Goal: Contribute content

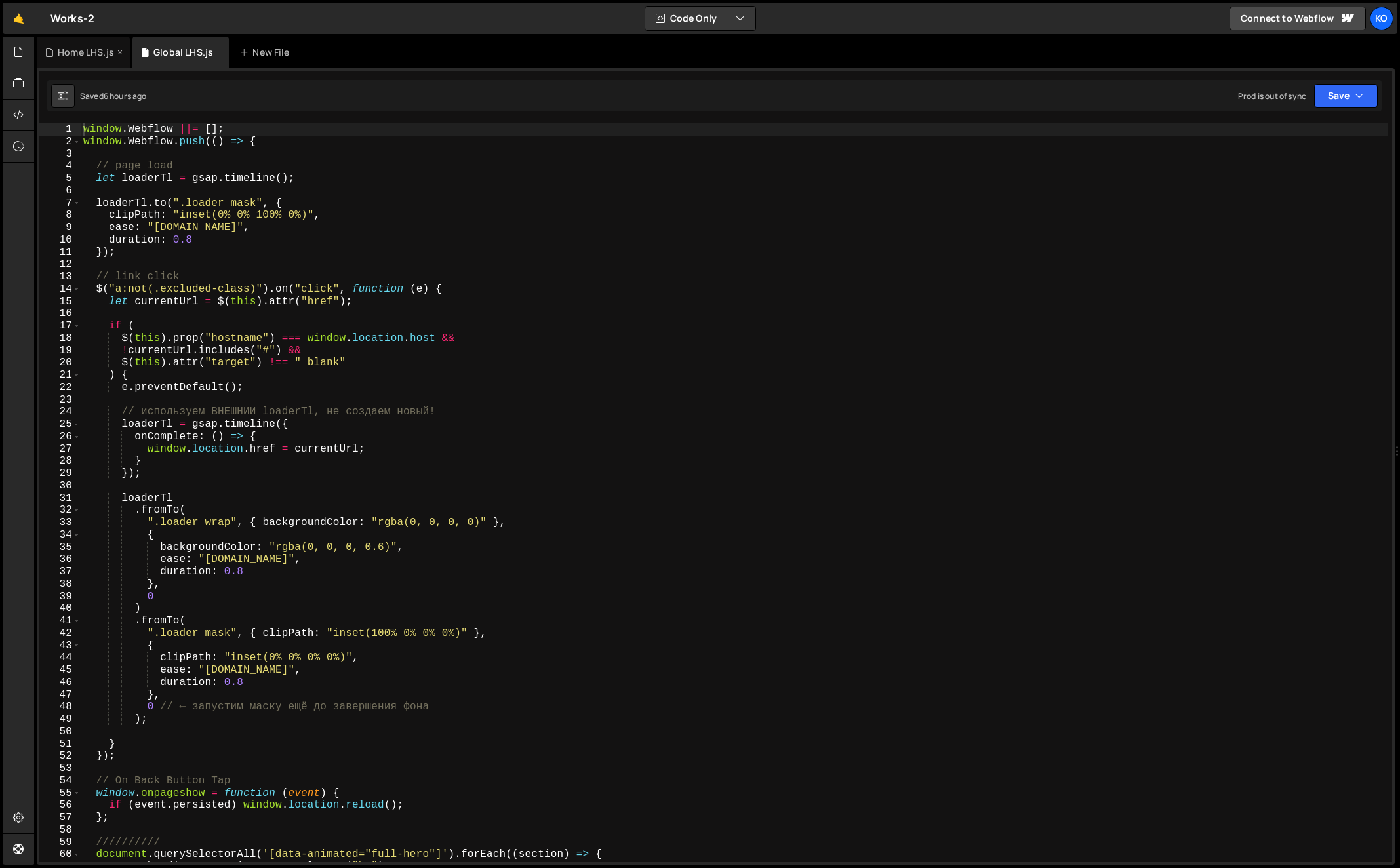
click at [66, 48] on div "Home LHS.js" at bounding box center [86, 52] width 56 height 13
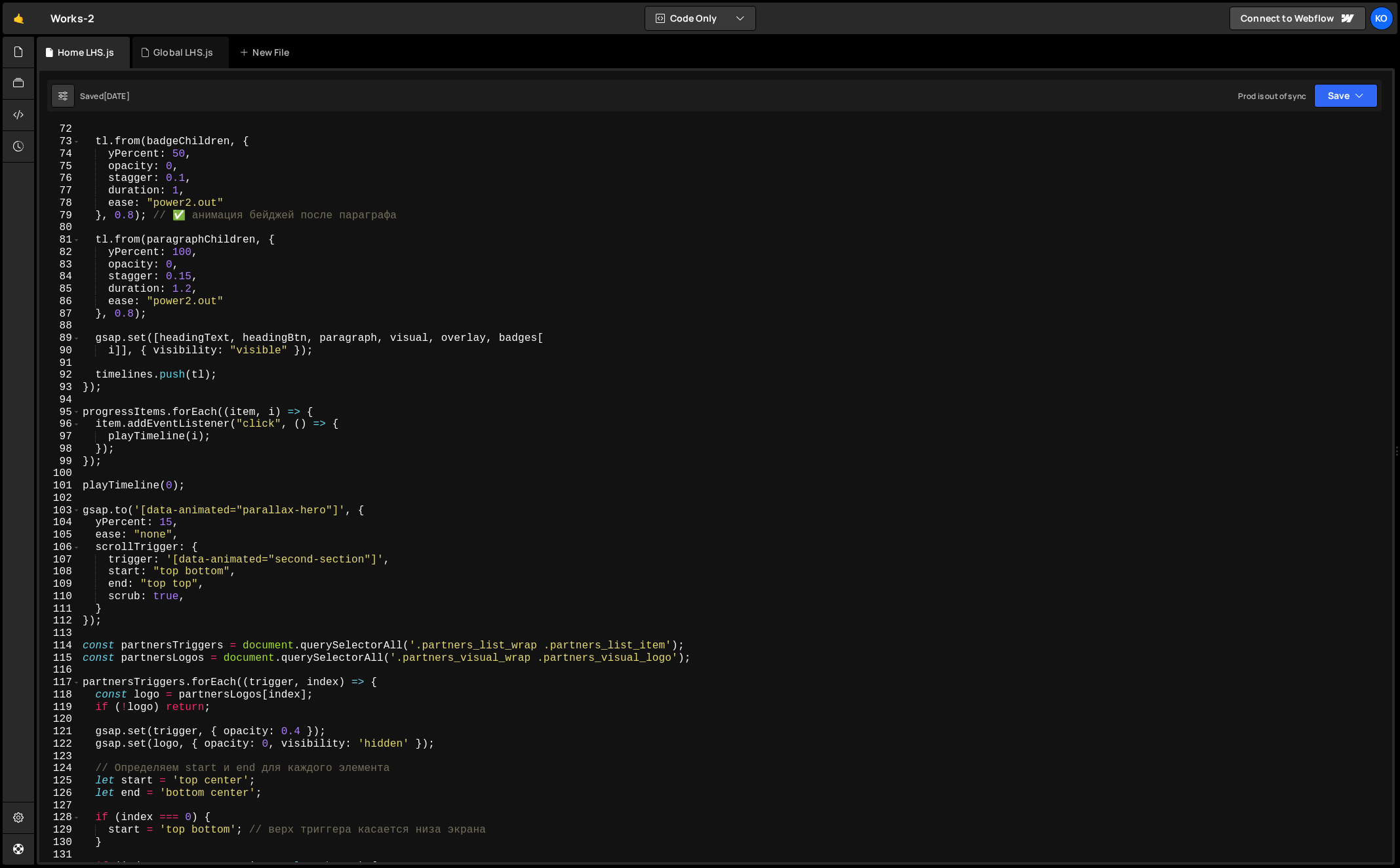
scroll to position [873, 0]
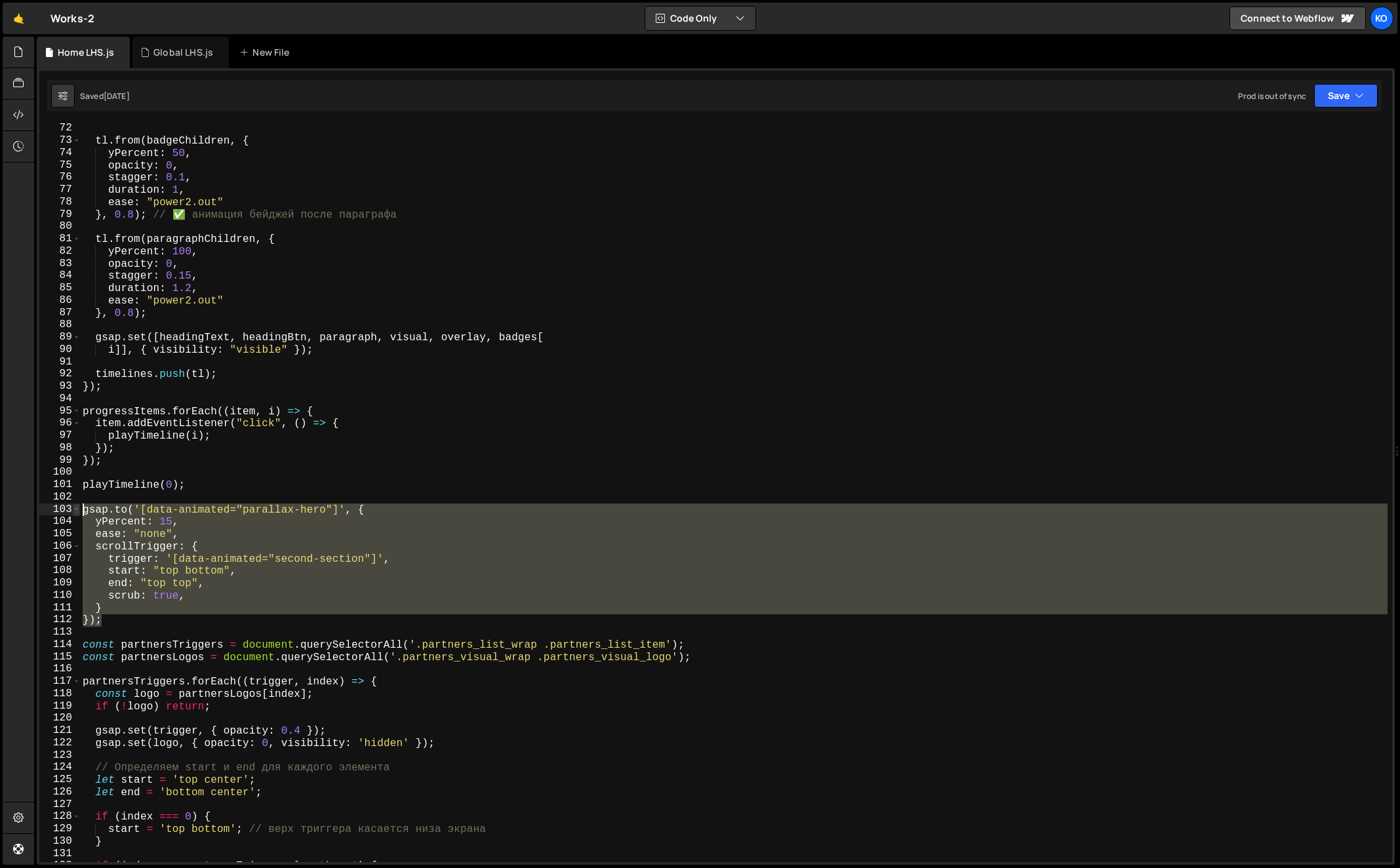
drag, startPoint x: 123, startPoint y: 619, endPoint x: 76, endPoint y: 507, distance: 121.5
click at [76, 507] on div "}); 72 73 74 75 76 77 78 79 80 81 82 83 84 85 86 87 88 89 90 91 92 93 94 95 96 …" at bounding box center [715, 493] width 1353 height 739
type textarea "[DOMAIN_NAME]('[data-animated="parallax-hero"]', { yPercent: 15,"
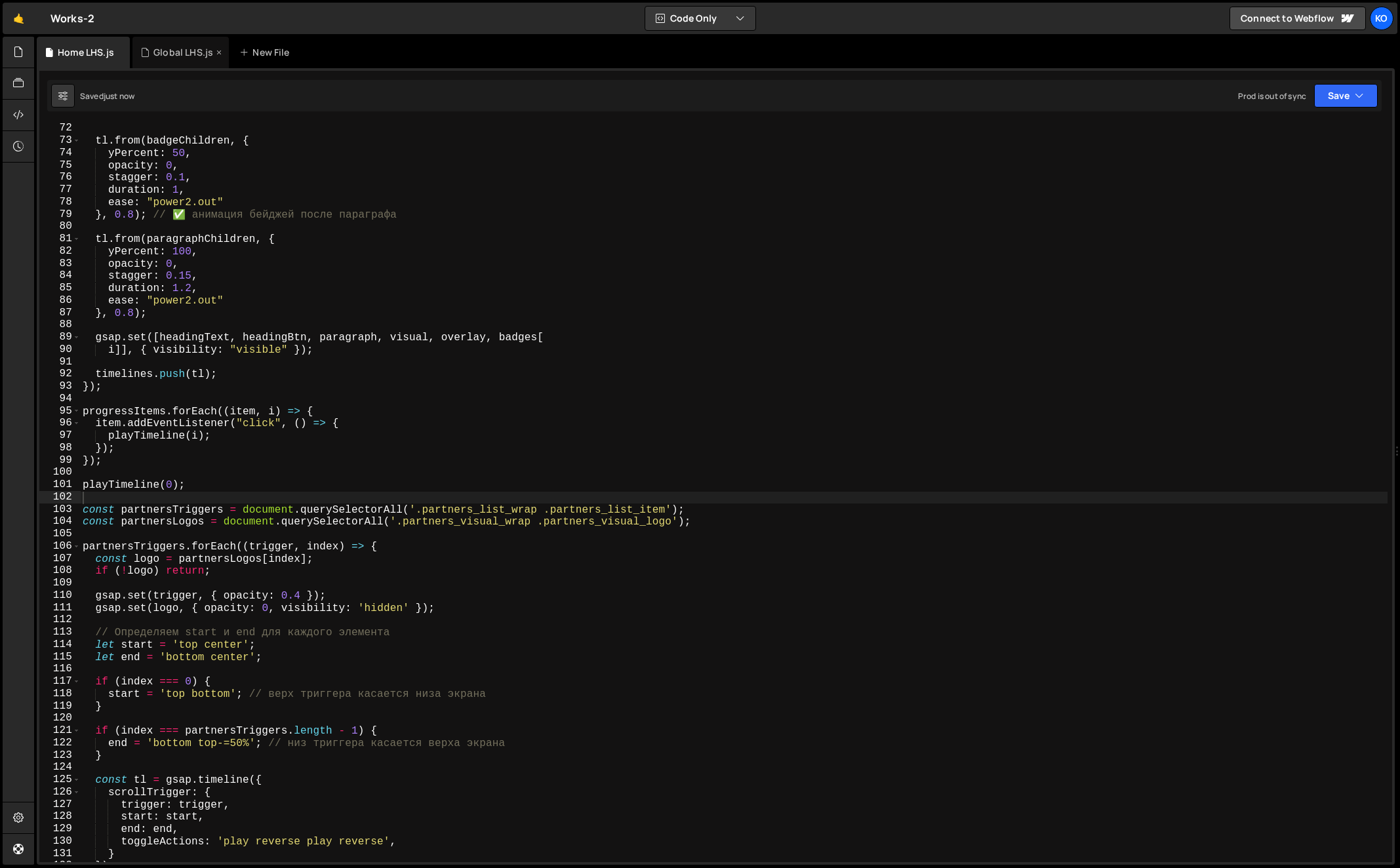
click at [165, 57] on div "Global LHS.js" at bounding box center [183, 52] width 60 height 13
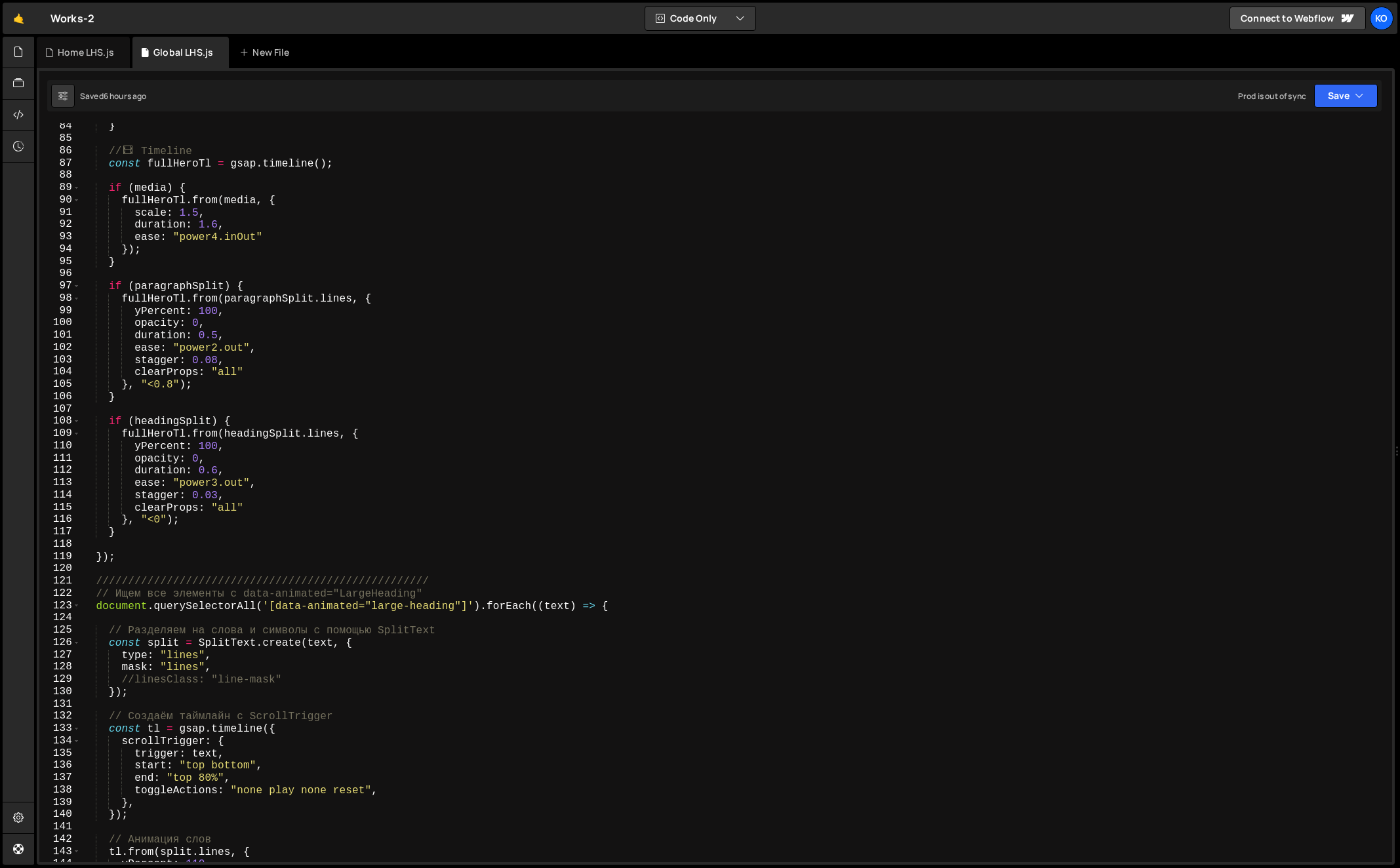
scroll to position [1030, 0]
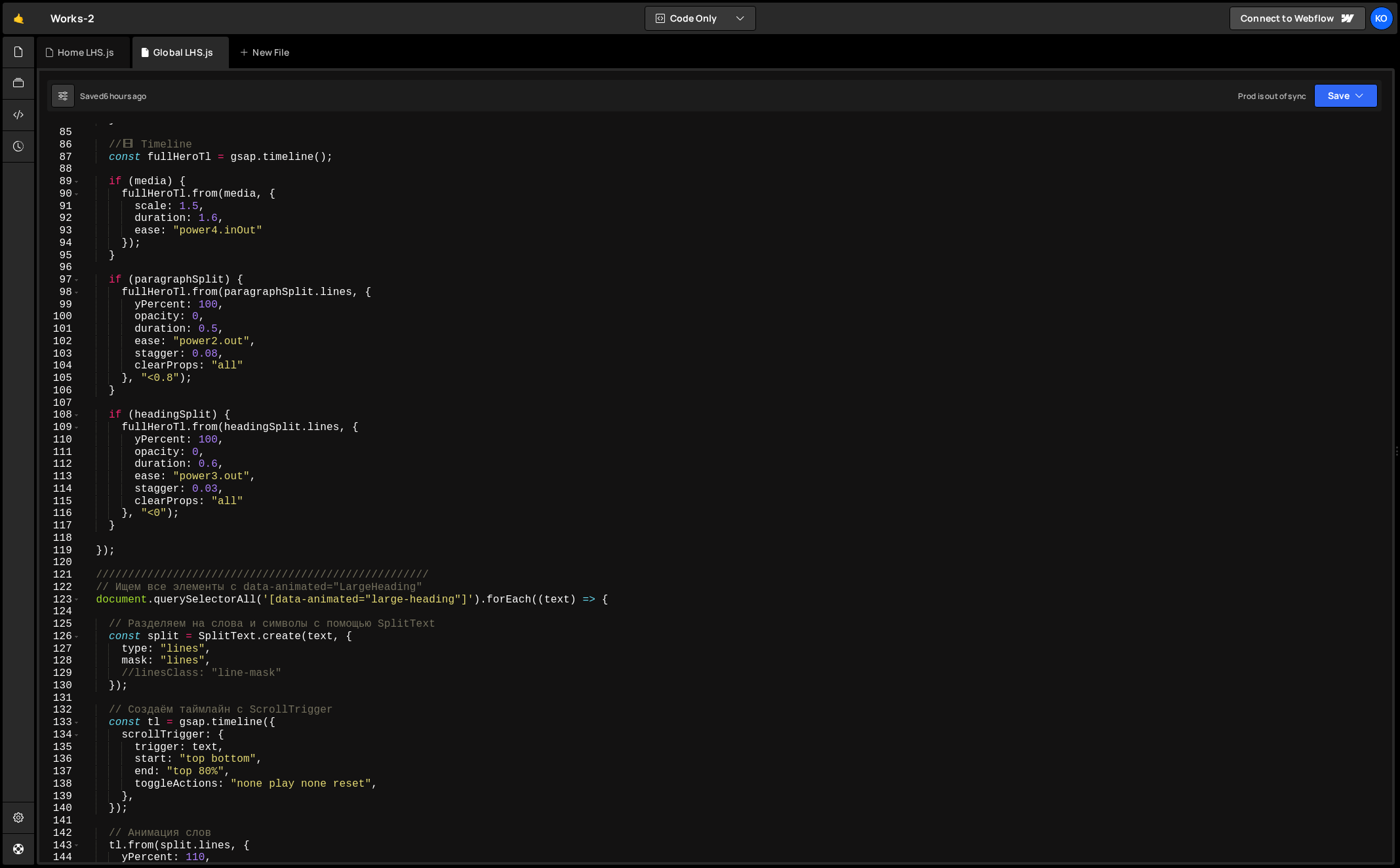
type textarea "});"
click at [159, 554] on div "} // 🎞 ️ Timeline const fullHeroTl = gsap . timeline ( ) ; if ( media ) { fullH…" at bounding box center [734, 496] width 1308 height 764
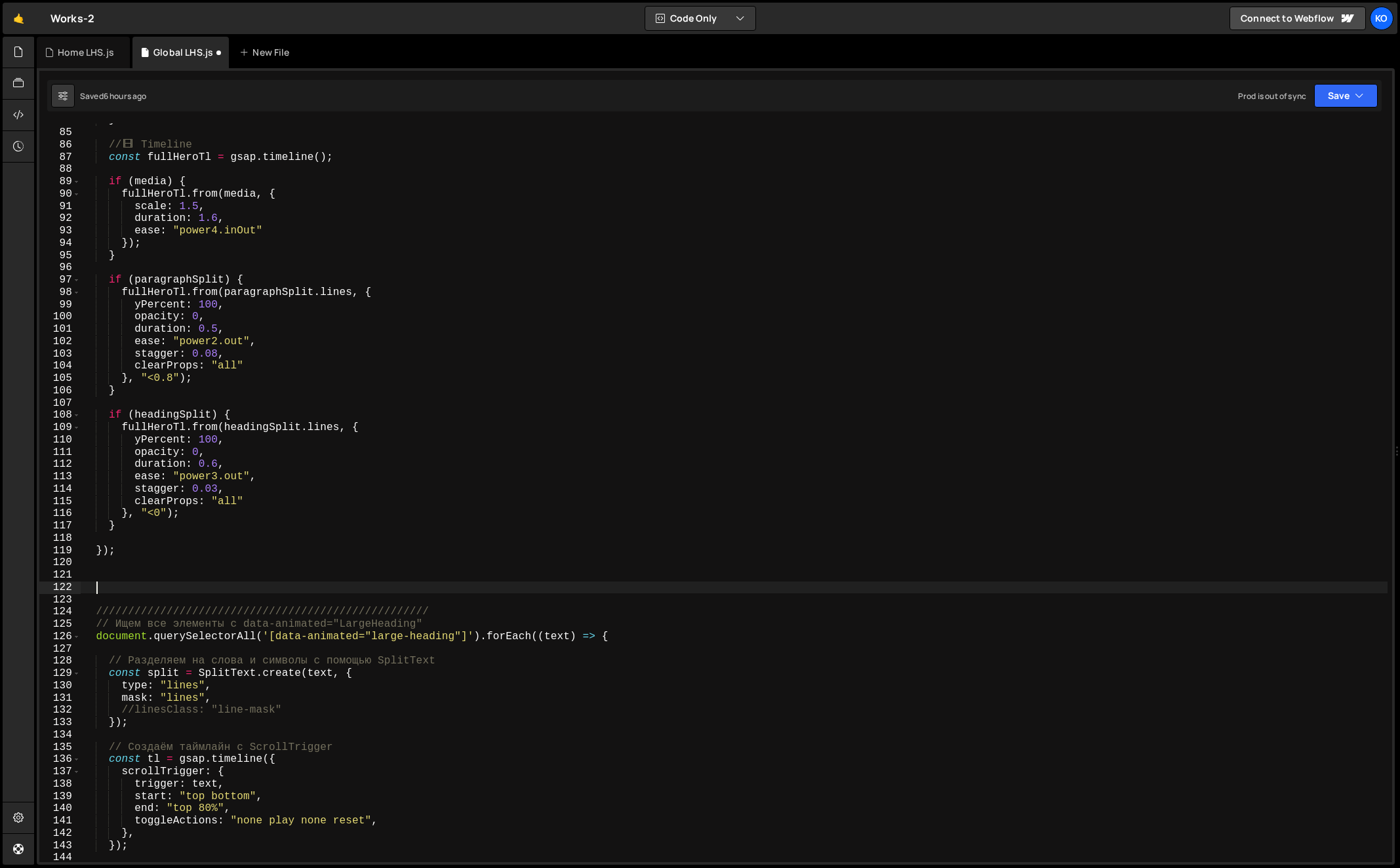
paste textarea "});"
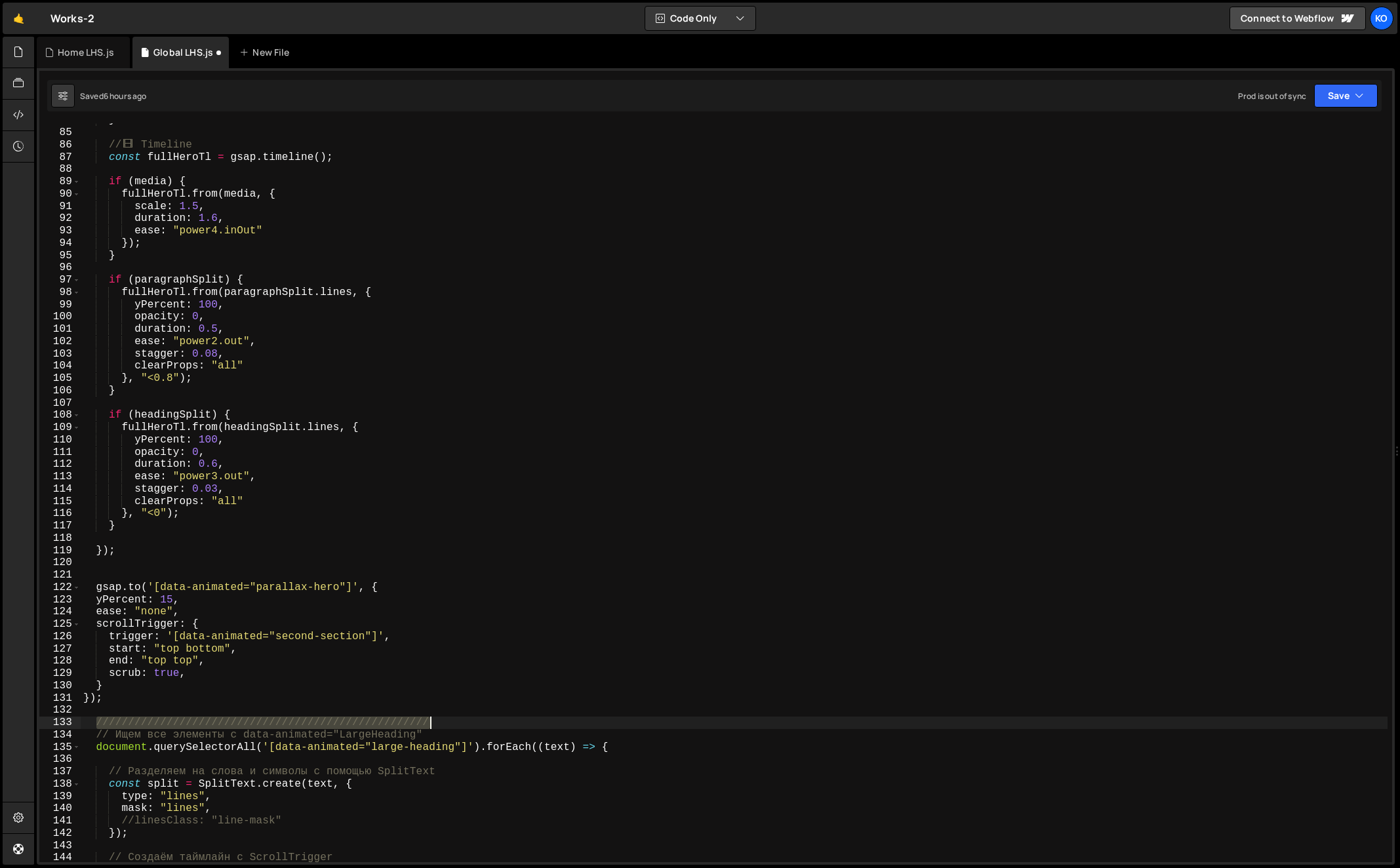
type textarea "////////////////////////////////////////////////////"
drag, startPoint x: 97, startPoint y: 721, endPoint x: 443, endPoint y: 726, distance: 346.0
click at [443, 726] on div "} // 🎞 ️ Timeline const fullHeroTl = gsap . timeline ( ) ; if ( media ) { fullH…" at bounding box center [734, 496] width 1308 height 764
click at [161, 573] on div "} // 🎞 ️ Timeline const fullHeroTl = gsap . timeline ( ) ; if ( media ) { fullH…" at bounding box center [734, 496] width 1308 height 764
paste textarea "////////////////////////////////////////////////////"
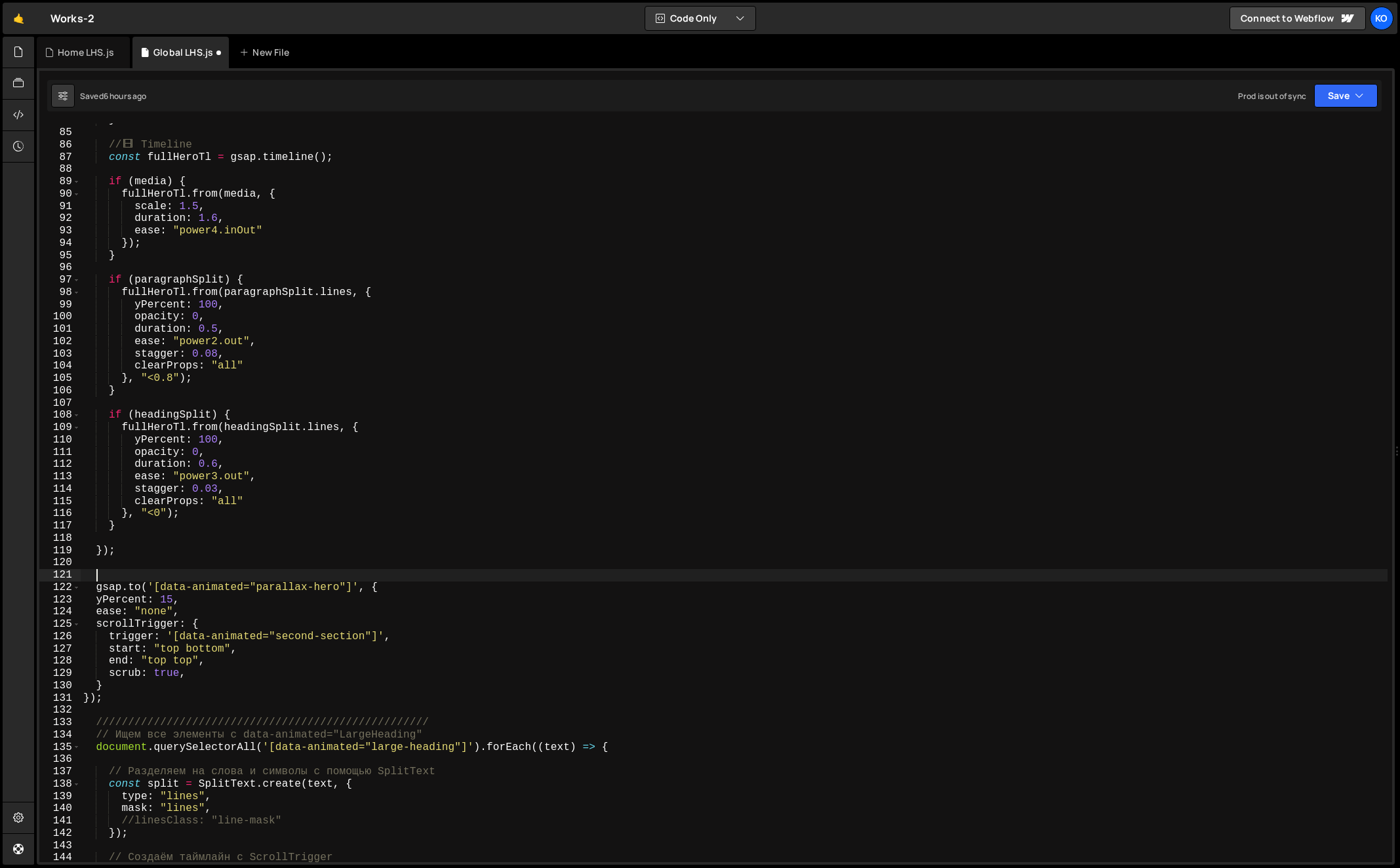
type textarea "////////////////////////////////////////////////////"
click at [159, 558] on div "} // 🎞 ️ Timeline const fullHeroTl = gsap . timeline ( ) ; if ( media ) { fullH…" at bounding box center [734, 496] width 1308 height 764
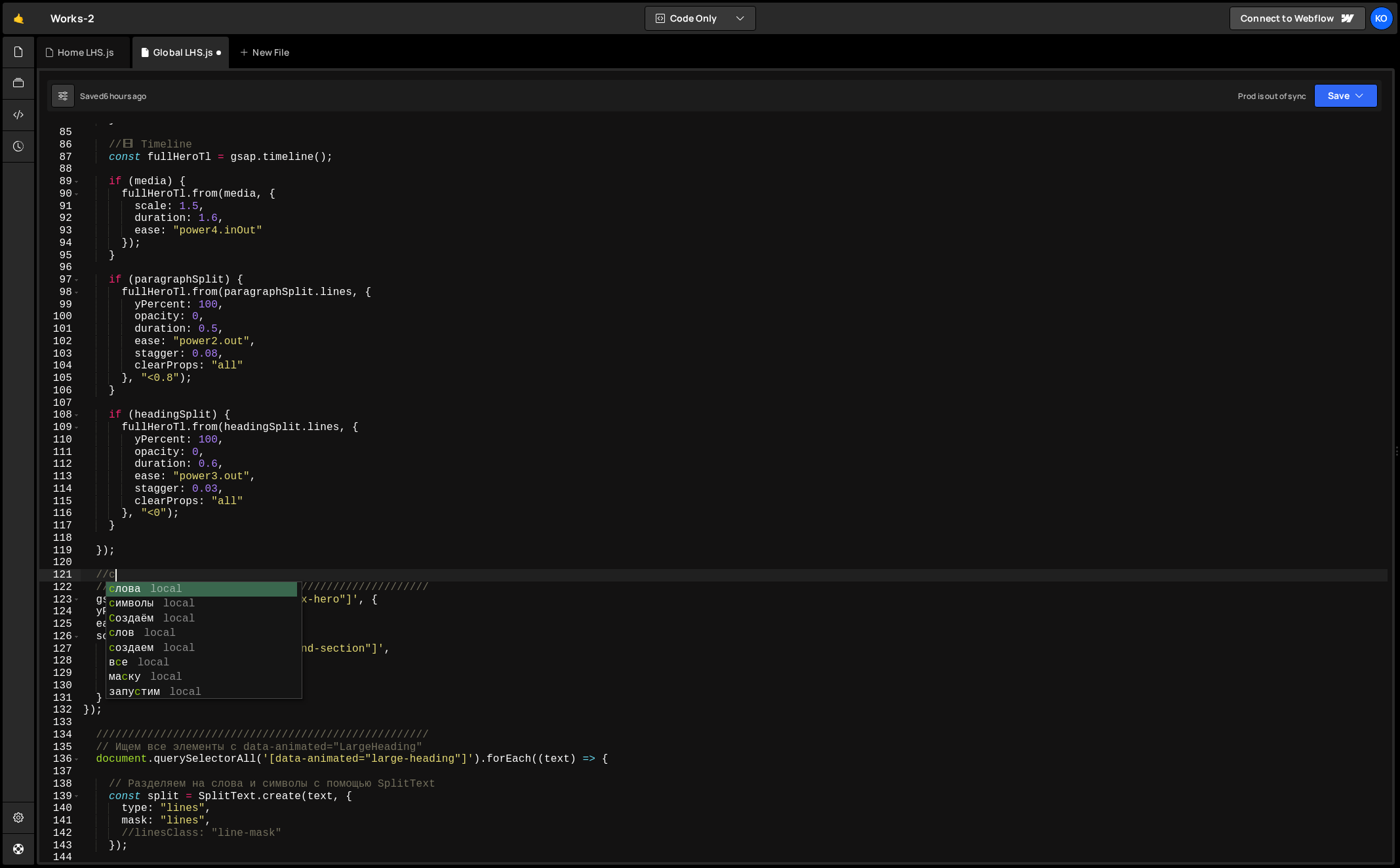
scroll to position [0, 1]
type textarea "//скраб секции///"
click at [267, 565] on div "} // 🎞 ️ Timeline const fullHeroTl = gsap . timeline ( ) ; if ( media ) { fullH…" at bounding box center [734, 496] width 1308 height 764
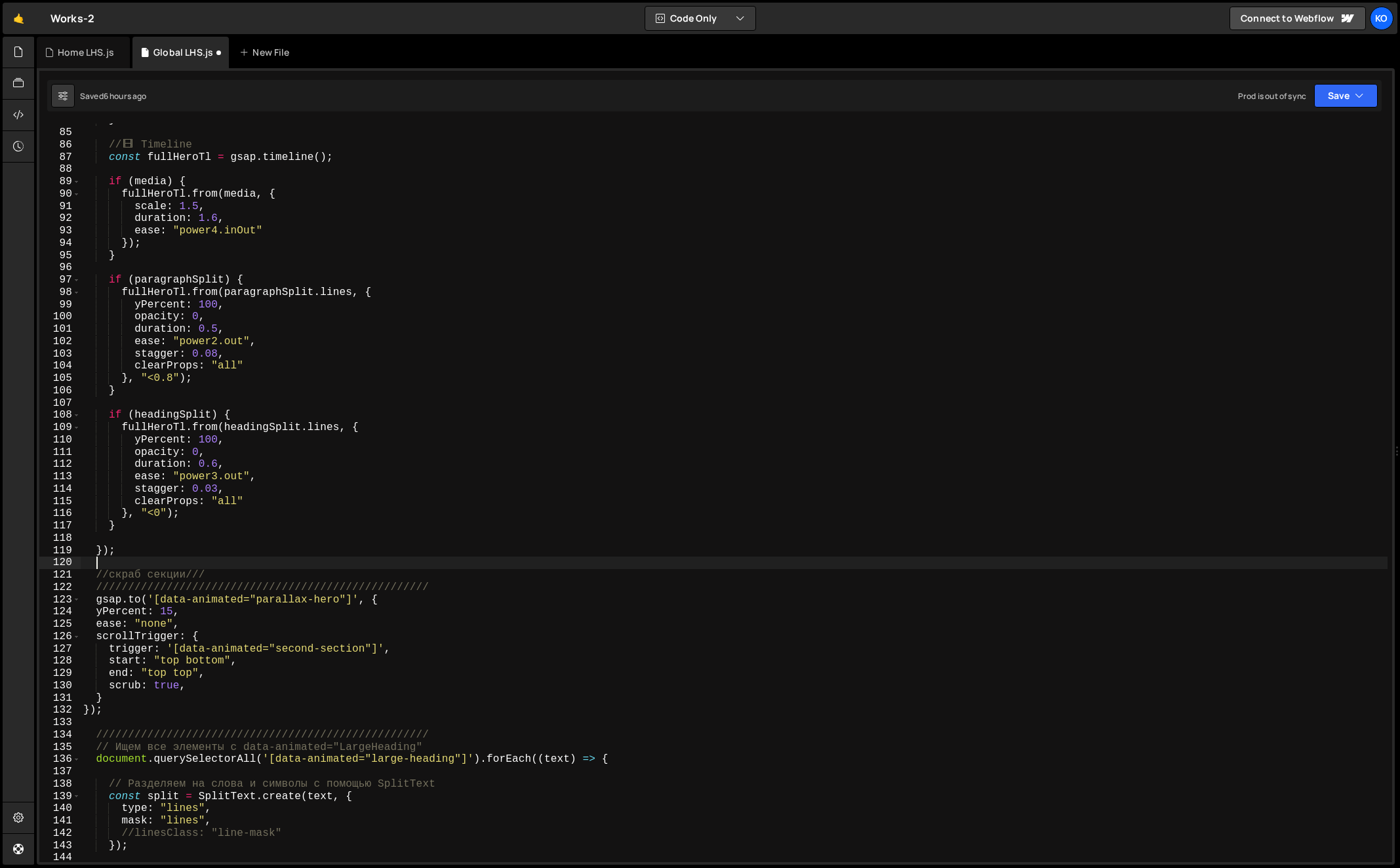
click at [279, 598] on div "} // 🎞 ️ Timeline const fullHeroTl = gsap . timeline ( ) ; if ( media ) { fullH…" at bounding box center [734, 496] width 1308 height 764
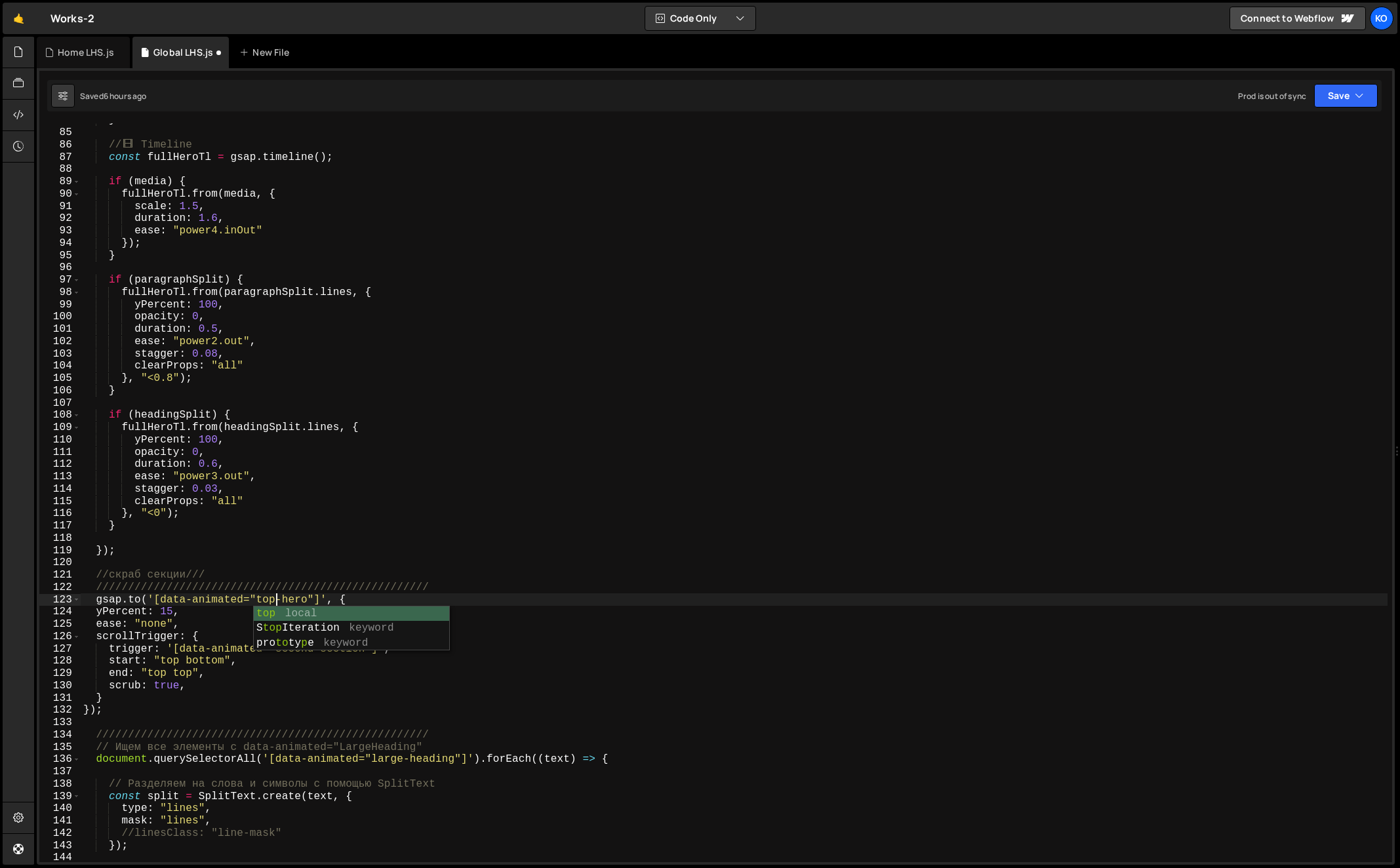
scroll to position [0, 12]
click at [339, 529] on div "} // 🎞 ️ Timeline const fullHeroTl = gsap . timeline ( ) ; if ( media ) { fullH…" at bounding box center [734, 496] width 1308 height 764
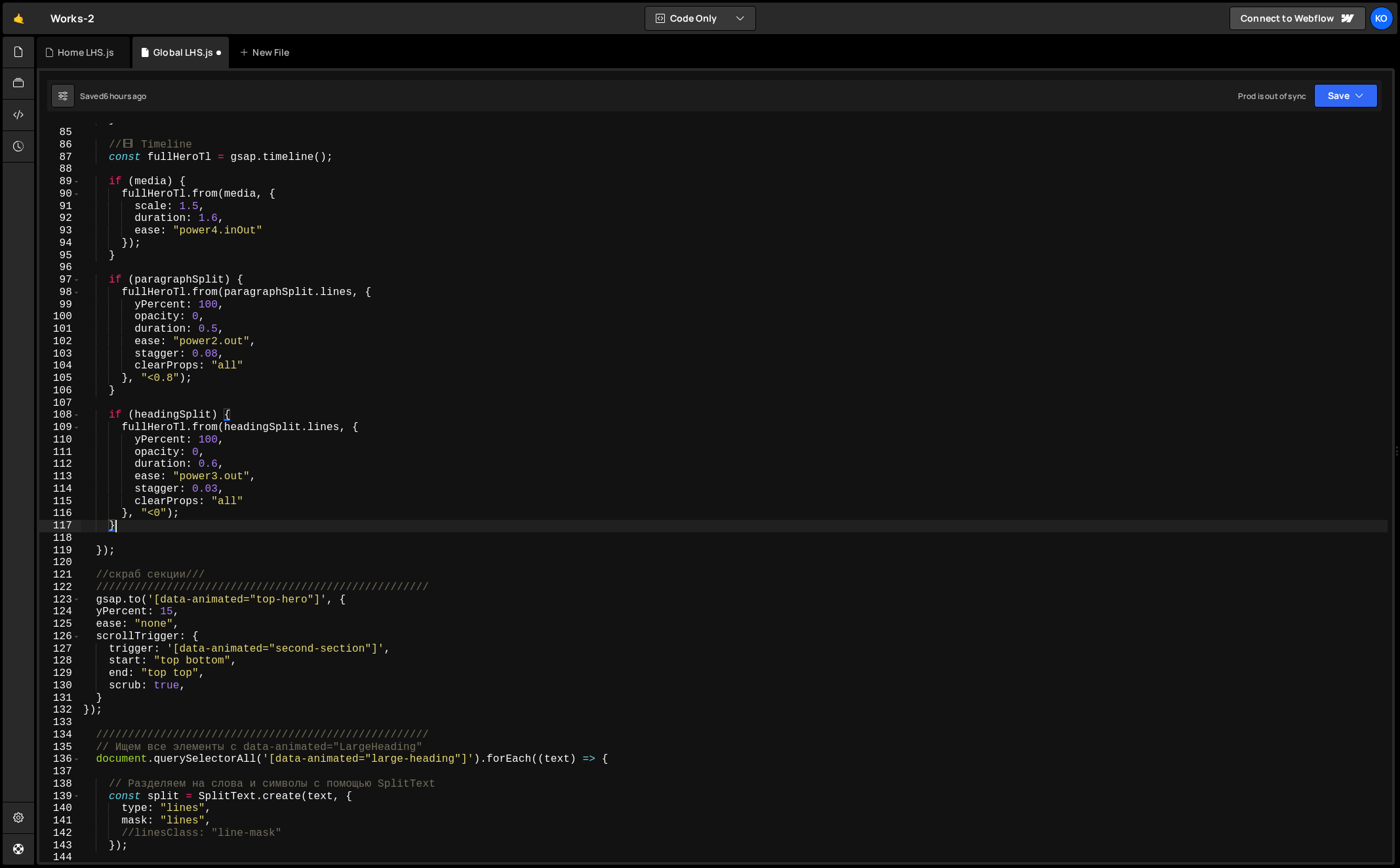
scroll to position [0, 1]
click at [291, 600] on div "} // 🎞 ️ Timeline const fullHeroTl = gsap . timeline ( ) ; if ( media ) { fullH…" at bounding box center [734, 496] width 1308 height 764
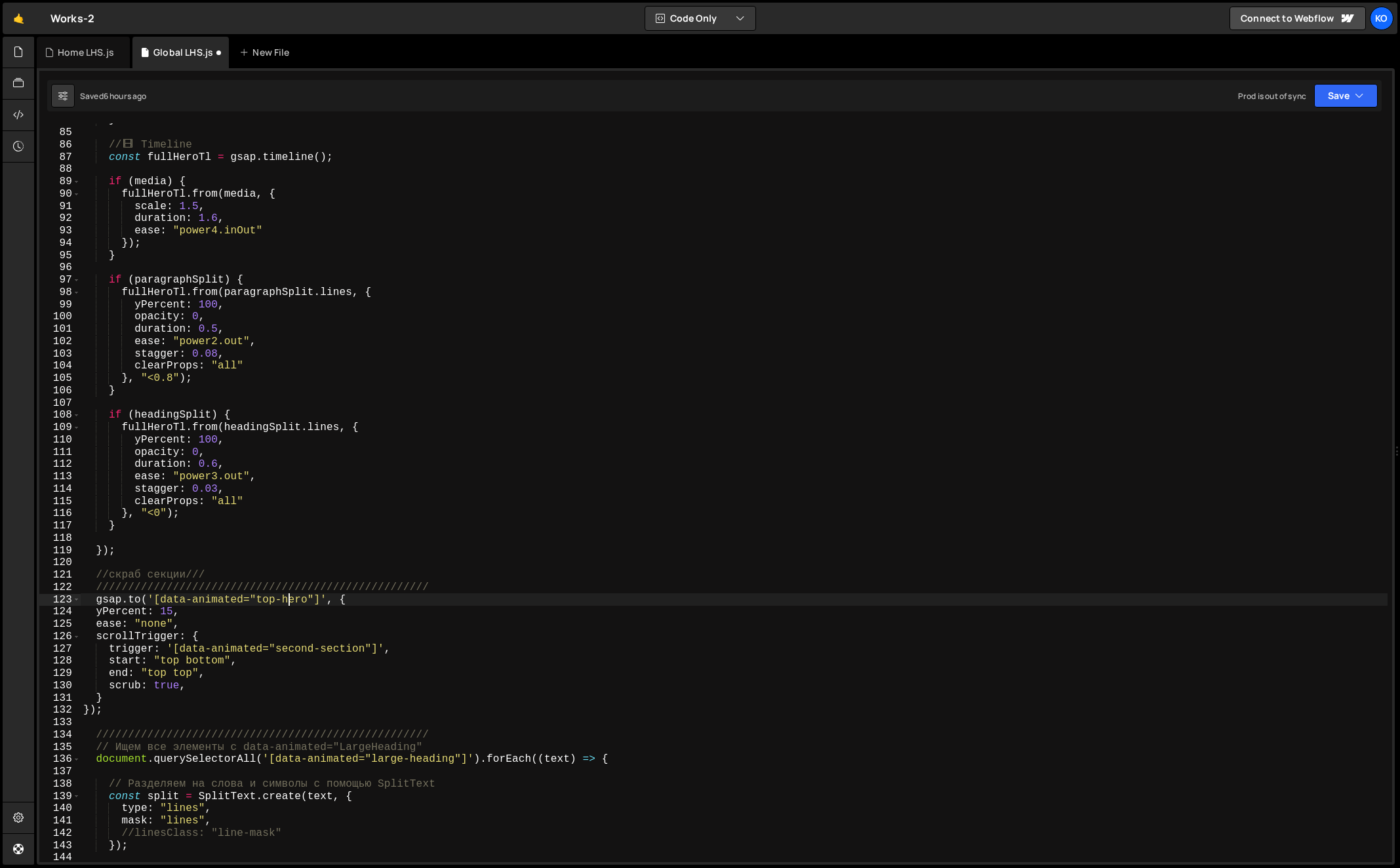
click at [291, 600] on div "} // 🎞 ️ Timeline const fullHeroTl = gsap . timeline ( ) ; if ( media ) { fullH…" at bounding box center [734, 496] width 1308 height 764
click at [333, 631] on div "} // 🎞 ️ Timeline const fullHeroTl = gsap . timeline ( ) ; if ( media ) { fullH…" at bounding box center [734, 496] width 1308 height 764
click at [217, 621] on div "} // 🎞 ️ Timeline const fullHeroTl = gsap . timeline ( ) ; if ( media ) { fullH…" at bounding box center [734, 496] width 1308 height 764
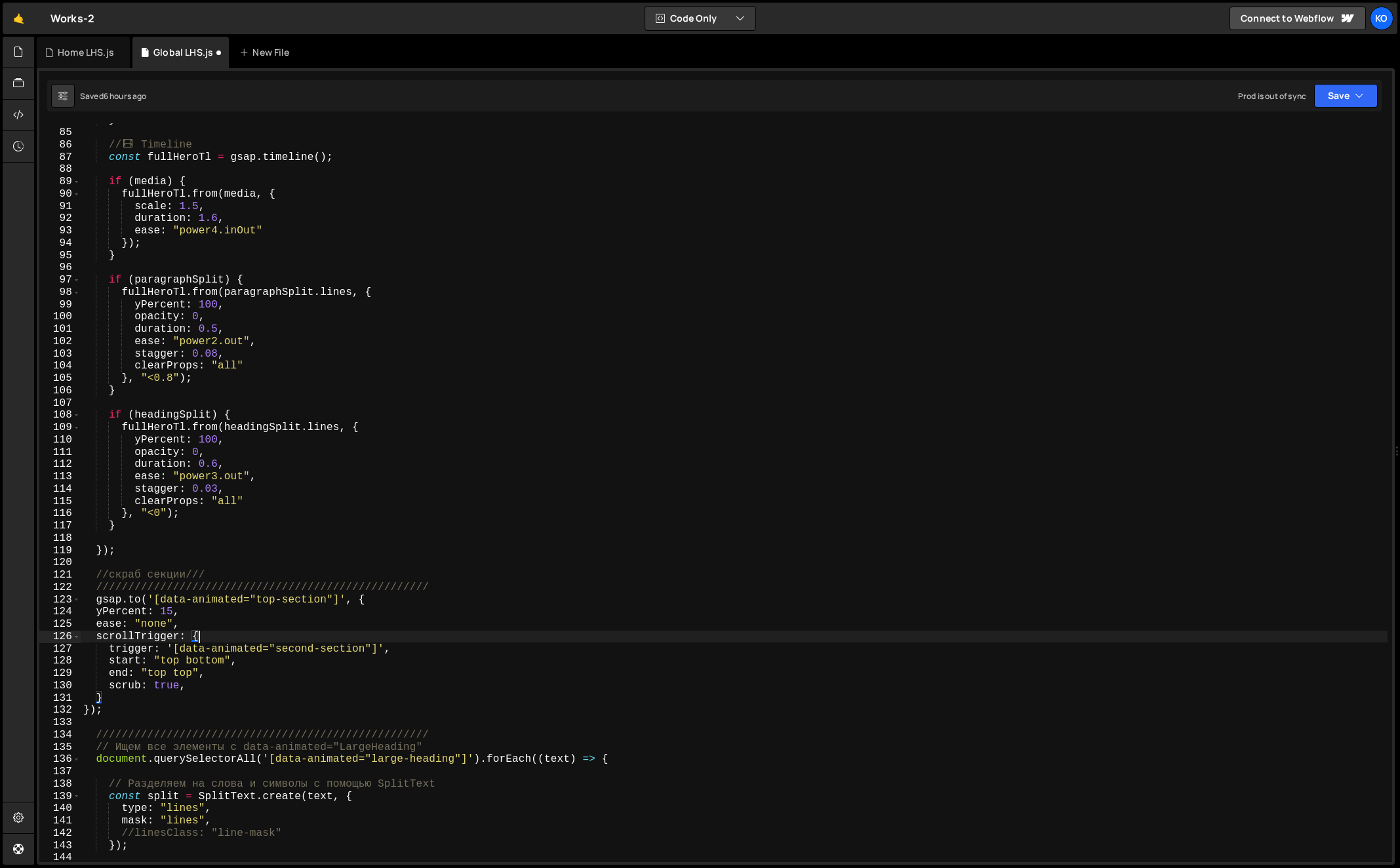
scroll to position [0, 5]
click at [256, 601] on div "} // 🎞 ️ Timeline const fullHeroTl = gsap . timeline ( ) ; if ( media ) { fullH…" at bounding box center [734, 496] width 1308 height 764
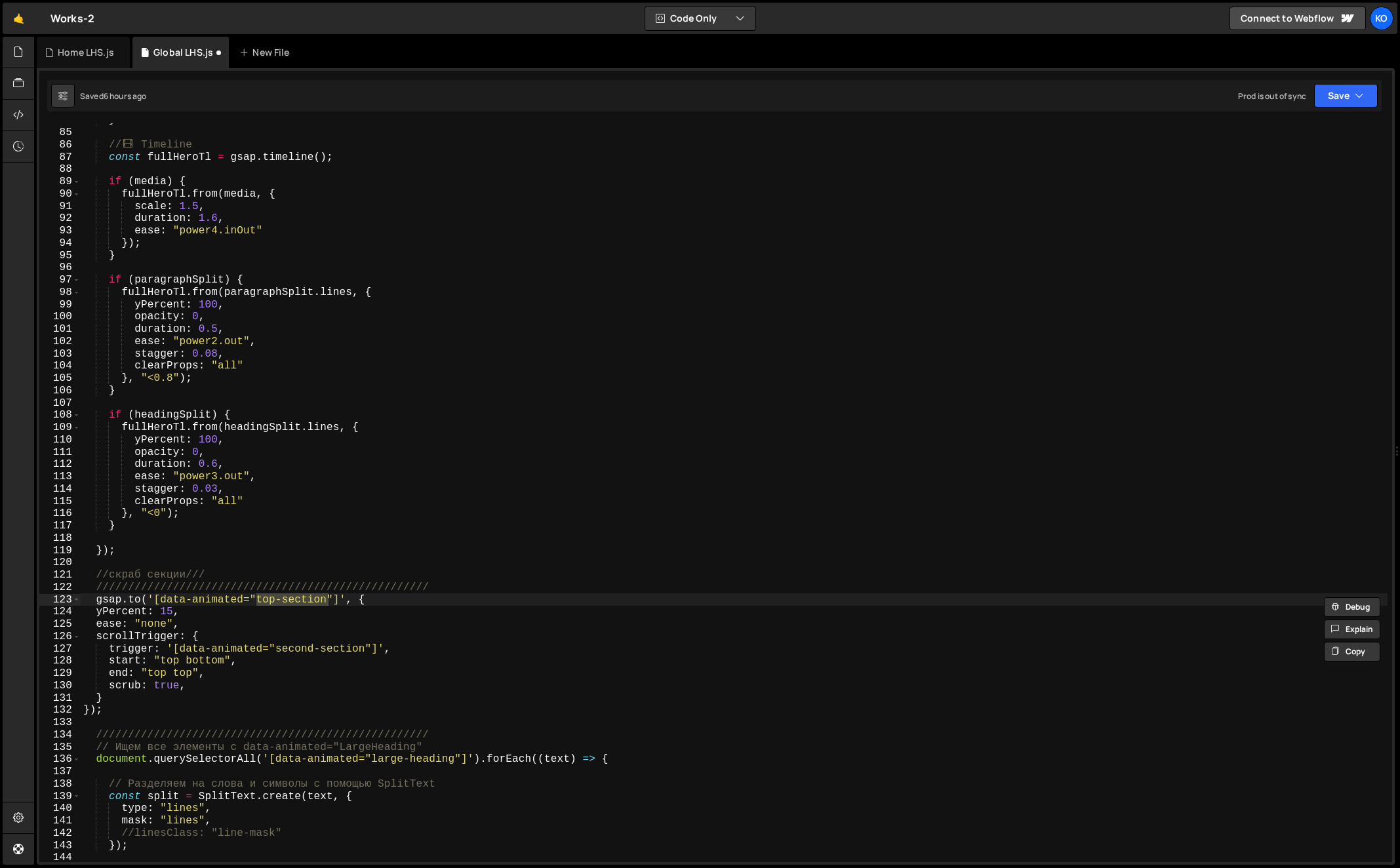
drag, startPoint x: 256, startPoint y: 601, endPoint x: 326, endPoint y: 603, distance: 70.0
click at [326, 603] on div "} // 🎞 ️ Timeline const fullHeroTl = gsap . timeline ( ) ; if ( media ) { fullH…" at bounding box center [734, 496] width 1308 height 764
drag, startPoint x: 162, startPoint y: 600, endPoint x: 241, endPoint y: 601, distance: 79.0
click at [241, 601] on div "} // 🎞 ️ Timeline const fullHeroTl = gsap . timeline ( ) ; if ( media ) { fullH…" at bounding box center [734, 496] width 1308 height 764
paste textarea "-section"
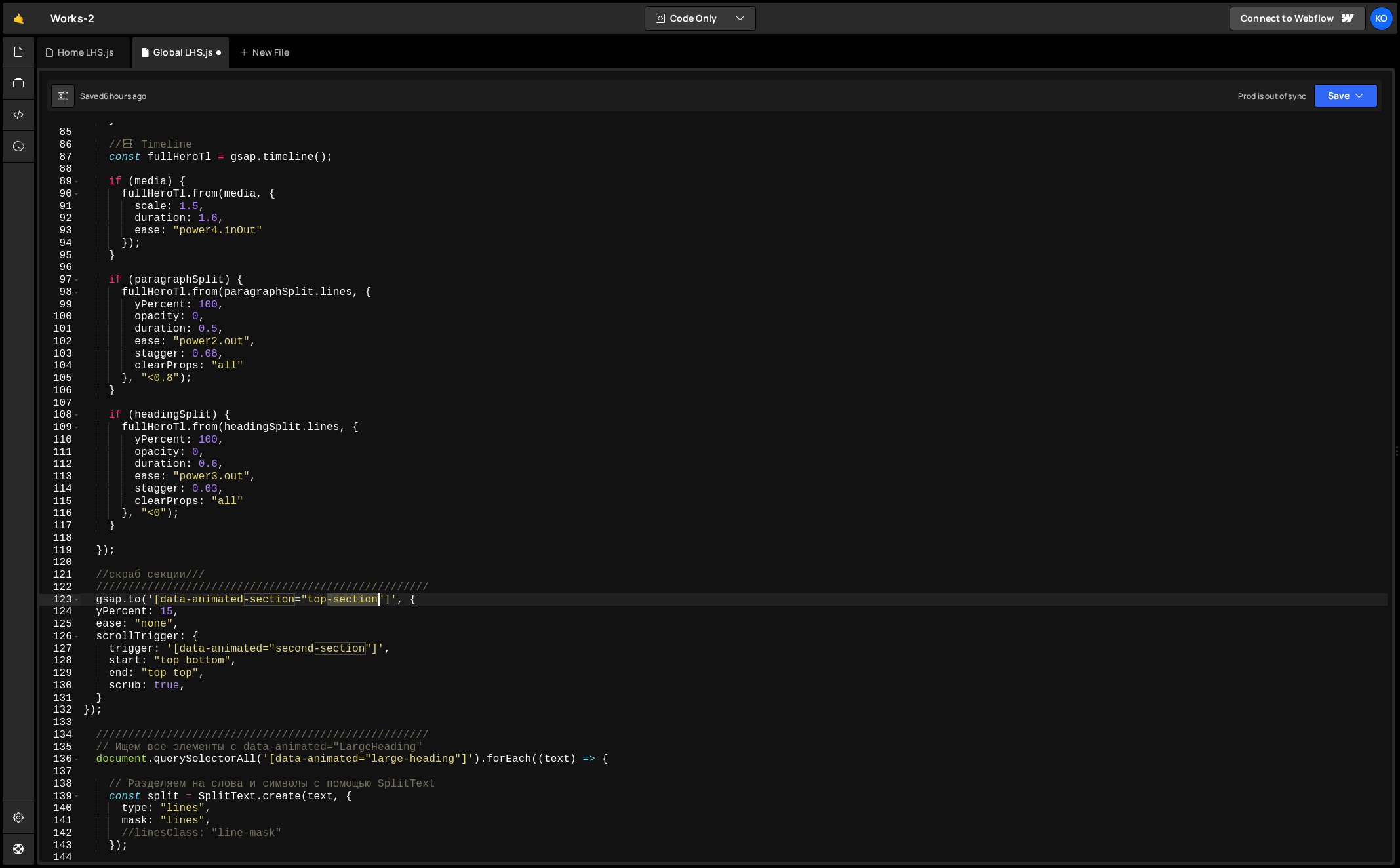
drag, startPoint x: 328, startPoint y: 603, endPoint x: 377, endPoint y: 602, distance: 49.0
click at [377, 602] on div "} // 🎞 ️ Timeline const fullHeroTl = gsap . timeline ( ) ; if ( media ) { fullH…" at bounding box center [734, 496] width 1308 height 764
drag, startPoint x: 160, startPoint y: 600, endPoint x: 292, endPoint y: 599, distance: 132.0
click at [292, 599] on div "} // 🎞 ️ Timeline const fullHeroTl = gsap . timeline ( ) ; if ( media ) { fullH…" at bounding box center [734, 496] width 1308 height 764
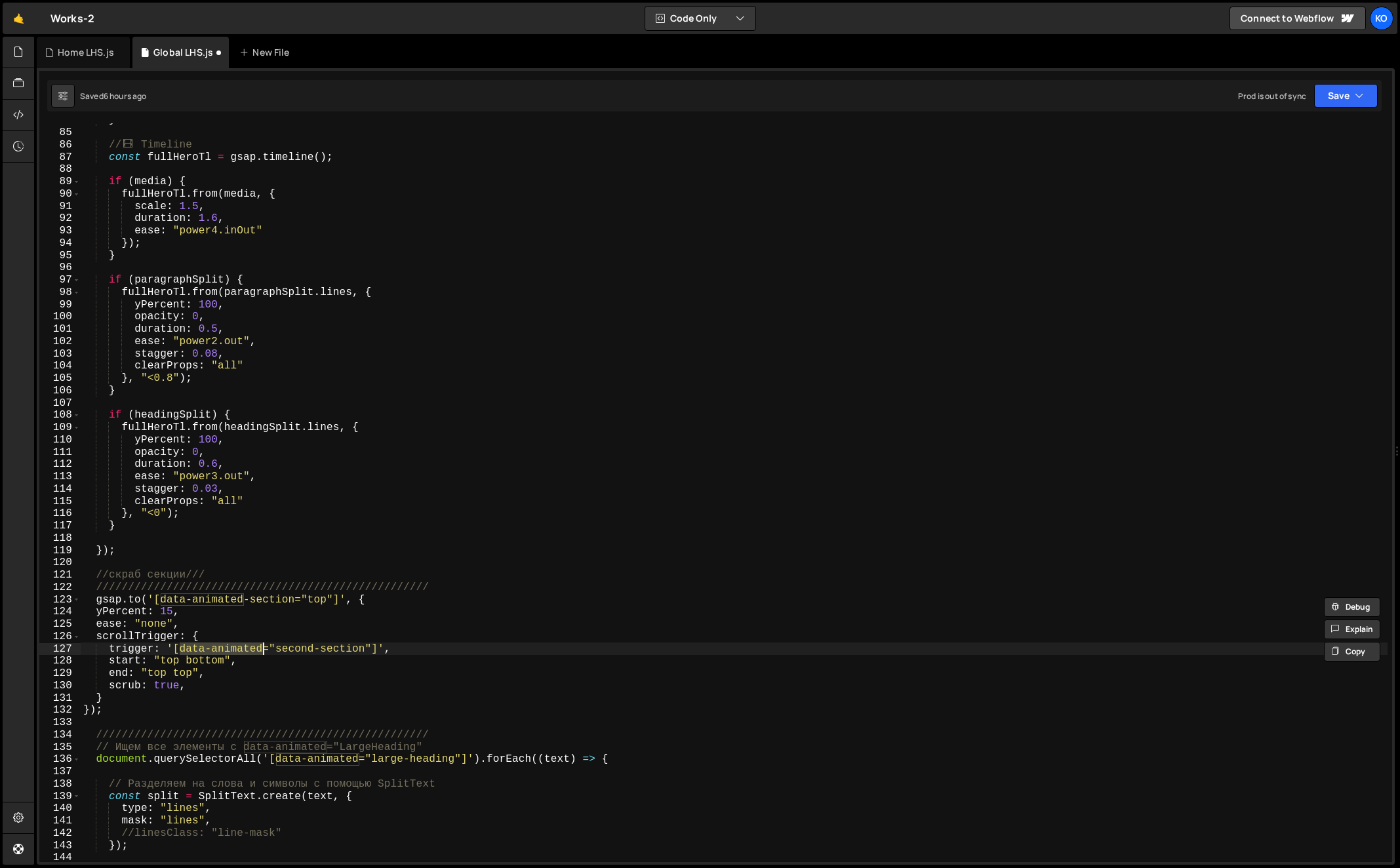
drag, startPoint x: 180, startPoint y: 651, endPoint x: 264, endPoint y: 649, distance: 84.0
click at [264, 649] on div "} // 🎞 ️ Timeline const fullHeroTl = gsap . timeline ( ) ; if ( media ) { fullH…" at bounding box center [734, 496] width 1308 height 764
paste textarea "-section"
drag, startPoint x: 328, startPoint y: 652, endPoint x: 417, endPoint y: 651, distance: 89.0
click at [417, 651] on div "} // 🎞 ️ Timeline const fullHeroTl = gsap . timeline ( ) ; if ( media ) { fullH…" at bounding box center [734, 496] width 1308 height 764
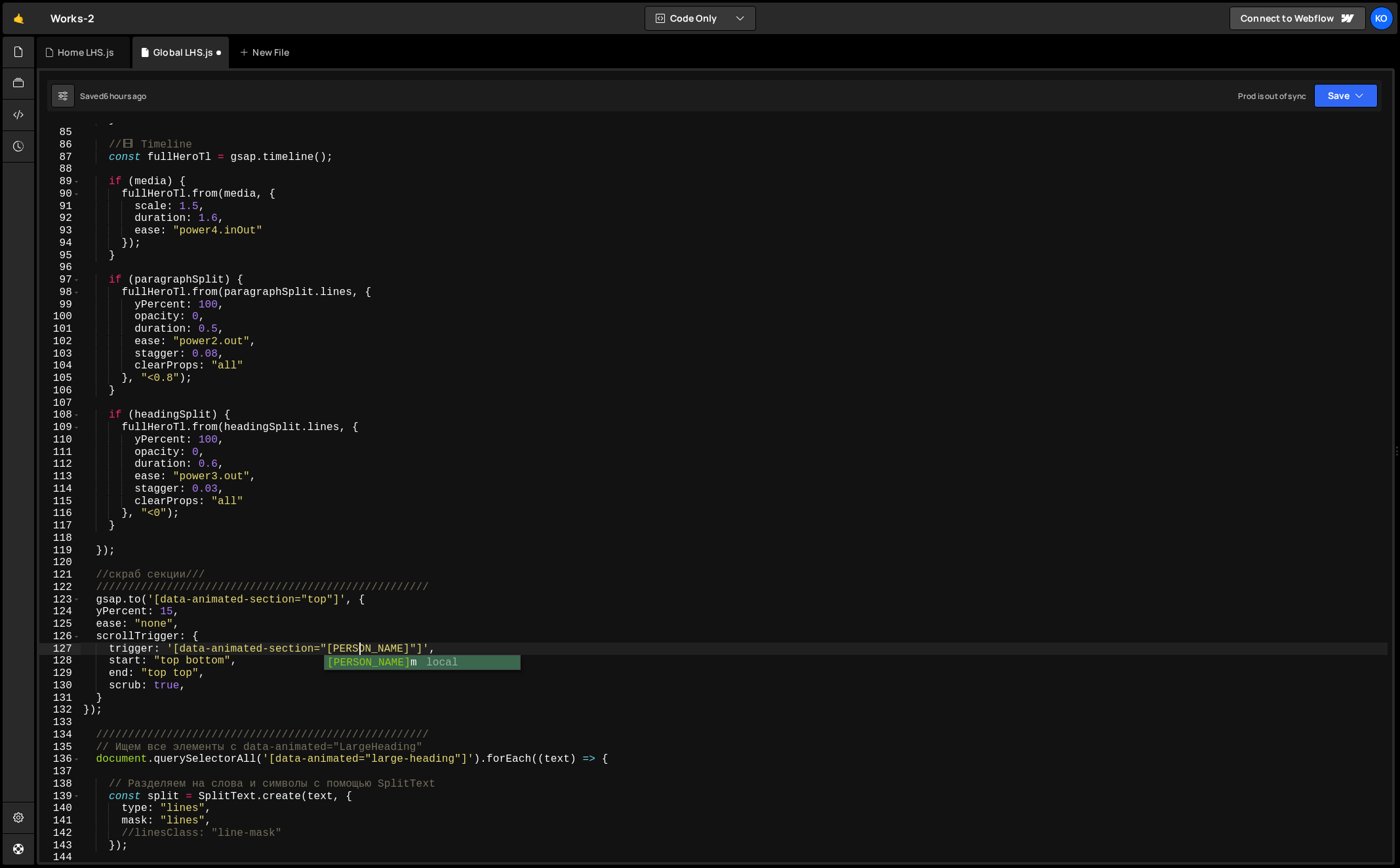
scroll to position [0, 17]
click at [351, 652] on div "} // 🎞 ️ Timeline const fullHeroTl = gsap . timeline ( ) ; if ( media ) { fullH…" at bounding box center [734, 496] width 1308 height 764
click at [192, 651] on div "} // 🎞 ️ Timeline const fullHeroTl = gsap . timeline ( ) ; if ( media ) { fullH…" at bounding box center [734, 496] width 1308 height 764
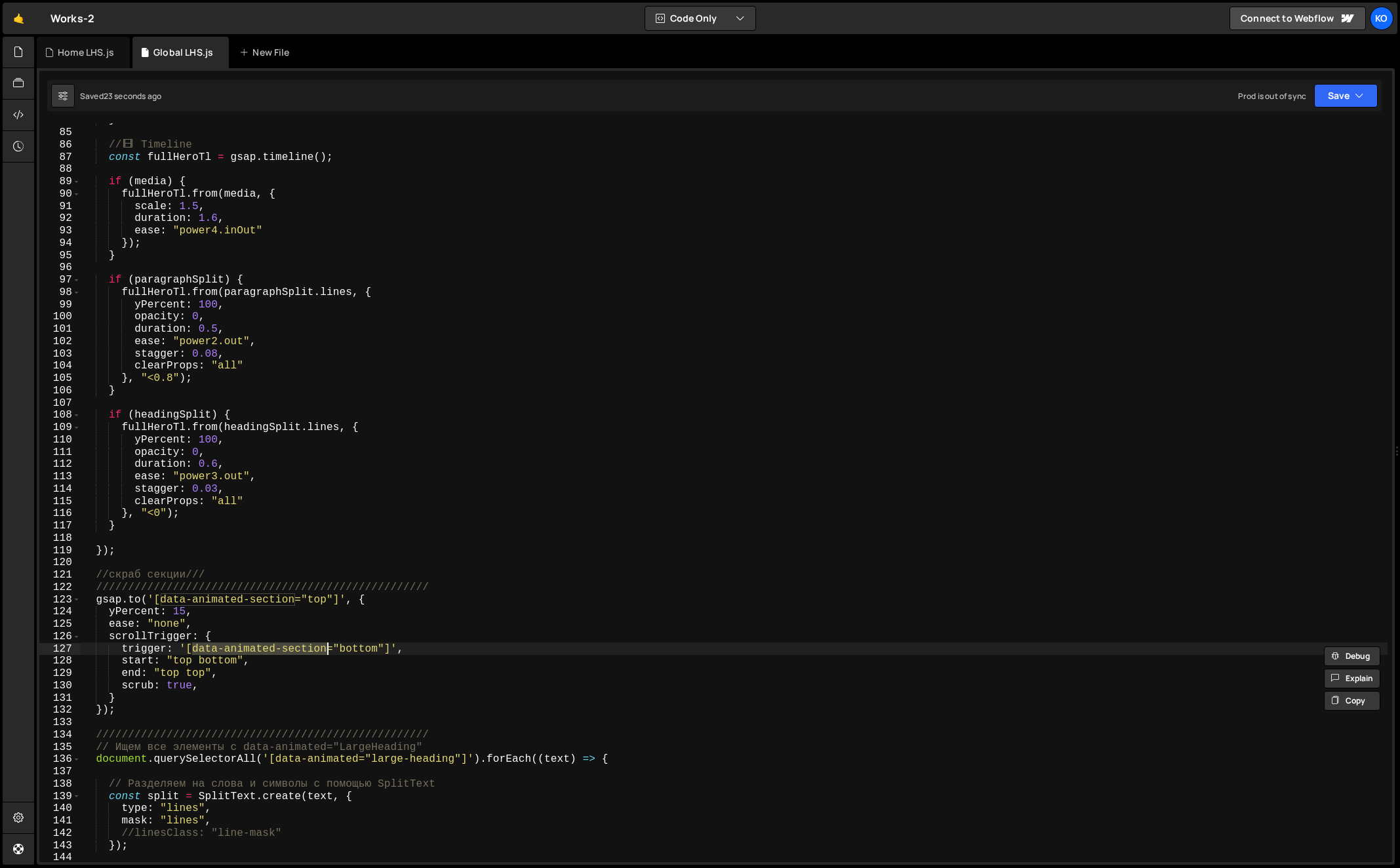
drag, startPoint x: 192, startPoint y: 651, endPoint x: 325, endPoint y: 651, distance: 133.0
click at [325, 651] on div "} // 🎞 ️ Timeline const fullHeroTl = gsap . timeline ( ) ; if ( media ) { fullH…" at bounding box center [734, 496] width 1308 height 764
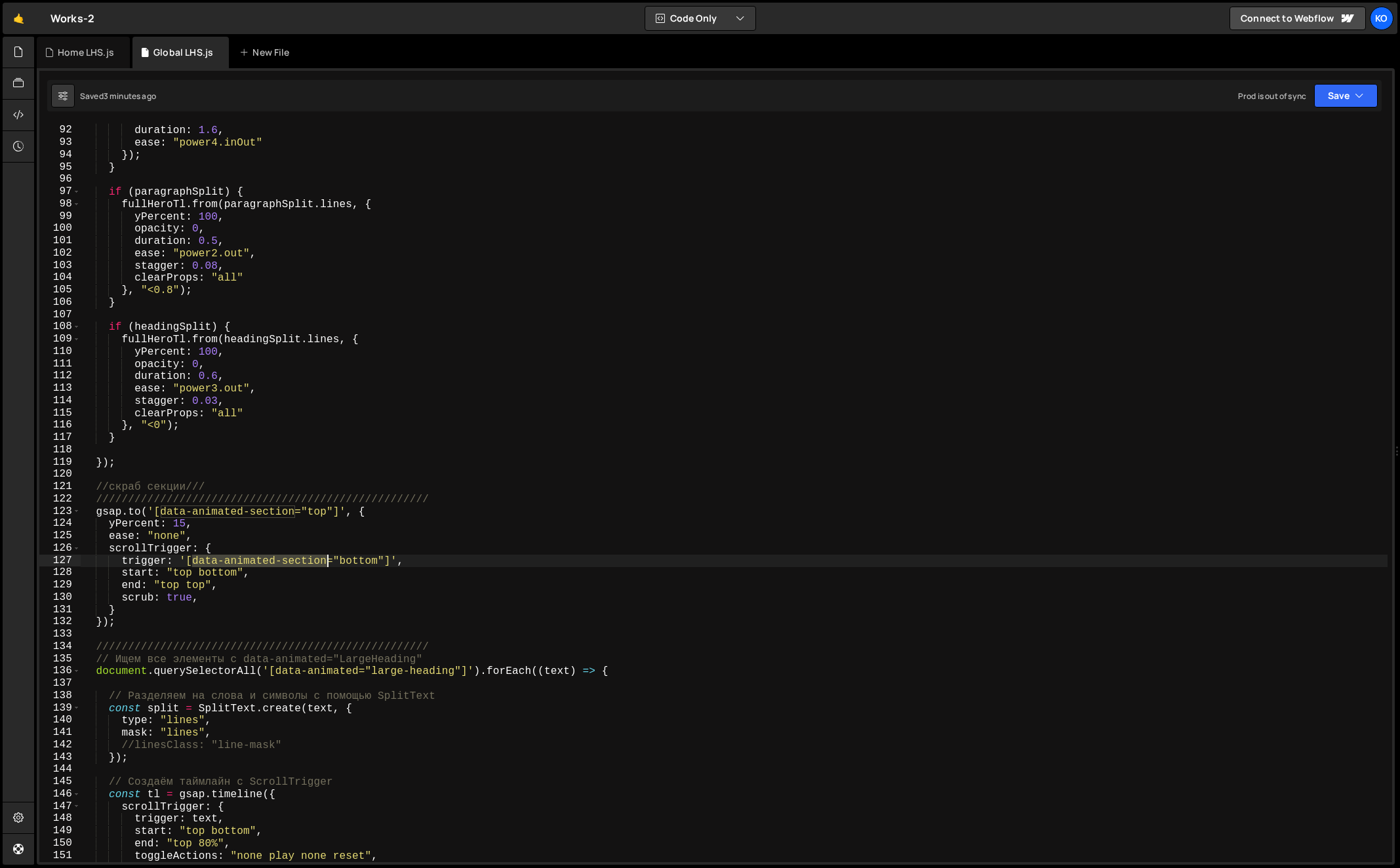
scroll to position [1119, 0]
click at [178, 522] on div "duration : 1.6 , ease : "power4.inOut" }) ; } if ( paragraphSplit ) { fullHeroT…" at bounding box center [734, 504] width 1308 height 764
click at [159, 510] on div "duration : 1.6 , ease : "power4.inOut" }) ; } if ( paragraphSplit ) { fullHeroT…" at bounding box center [734, 504] width 1308 height 764
drag, startPoint x: 159, startPoint y: 510, endPoint x: 292, endPoint y: 508, distance: 133.0
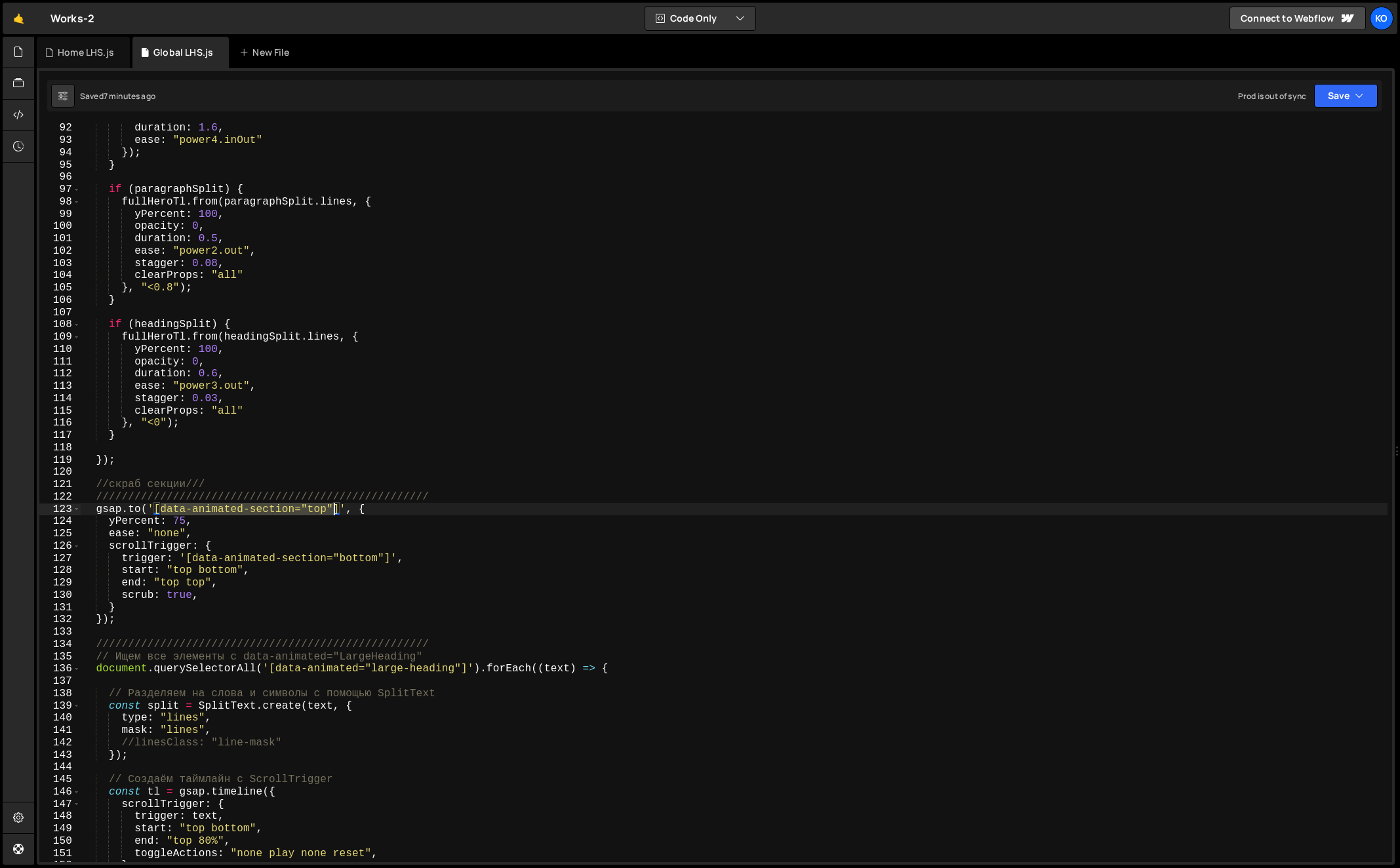
click at [292, 508] on div "duration : 1.6 , ease : "power4.inOut" }) ; } if ( paragraphSplit ) { fullHeroT…" at bounding box center [734, 504] width 1308 height 764
click at [292, 508] on div "duration : 1.6 , ease : "power4.inOut" }) ; } if ( paragraphSplit ) { fullHeroT…" at bounding box center [734, 493] width 1307 height 739
click at [162, 510] on div "duration : 1.6 , ease : "power4.inOut" }) ; } if ( paragraphSplit ) { fullHeroT…" at bounding box center [734, 504] width 1308 height 764
click at [132, 622] on div "duration : 1.6 , ease : "power4.inOut" }) ; } if ( paragraphSplit ) { fullHeroT…" at bounding box center [734, 504] width 1308 height 764
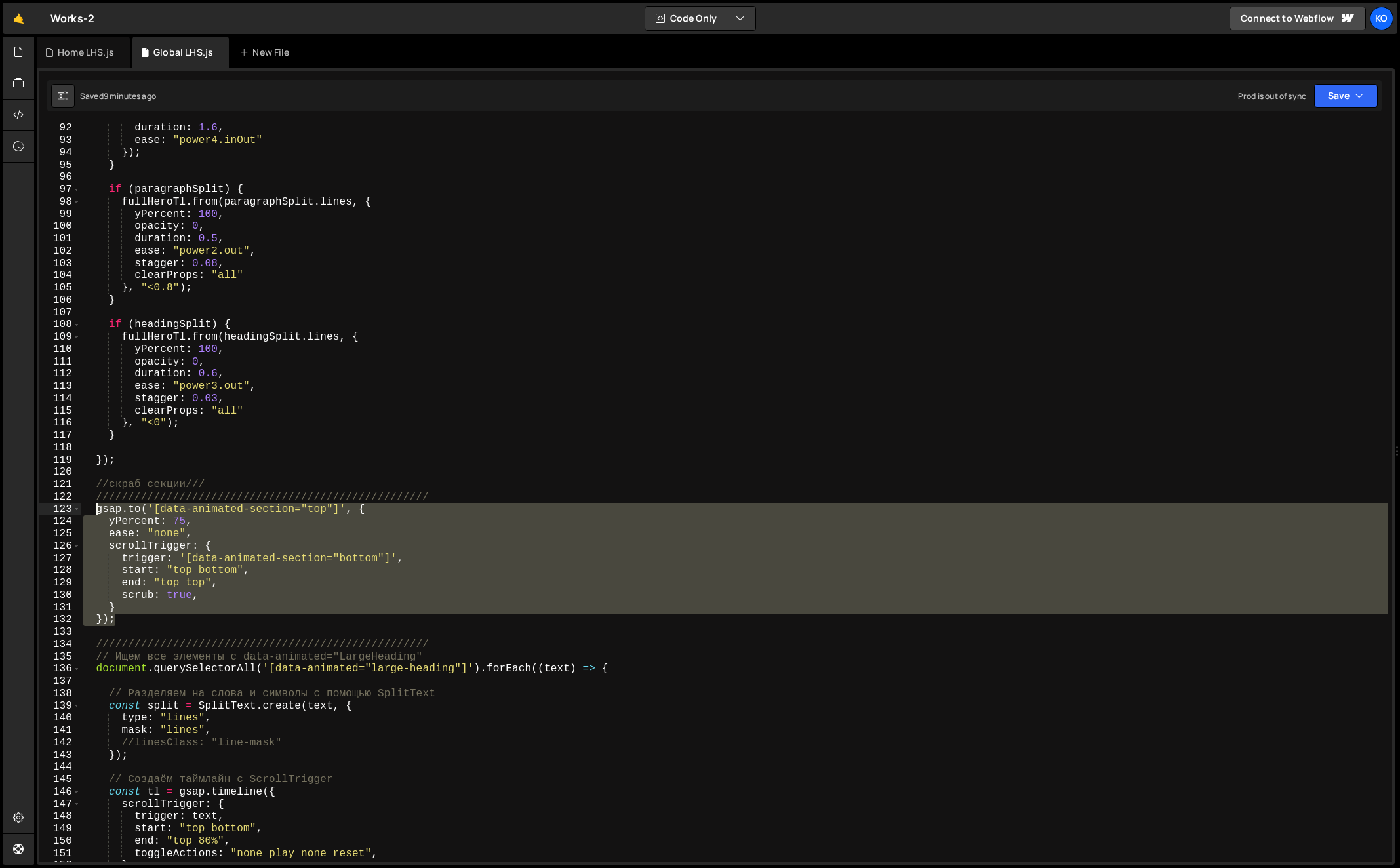
type textarea "[DOMAIN_NAME]('[data-animated-section="top"]', { yPercent: 75,"
drag, startPoint x: 132, startPoint y: 622, endPoint x: 97, endPoint y: 510, distance: 117.3
click at [97, 510] on div "duration : 1.6 , ease : "power4.inOut" }) ; } if ( paragraphSplit ) { fullHeroT…" at bounding box center [734, 504] width 1308 height 764
paste textarea
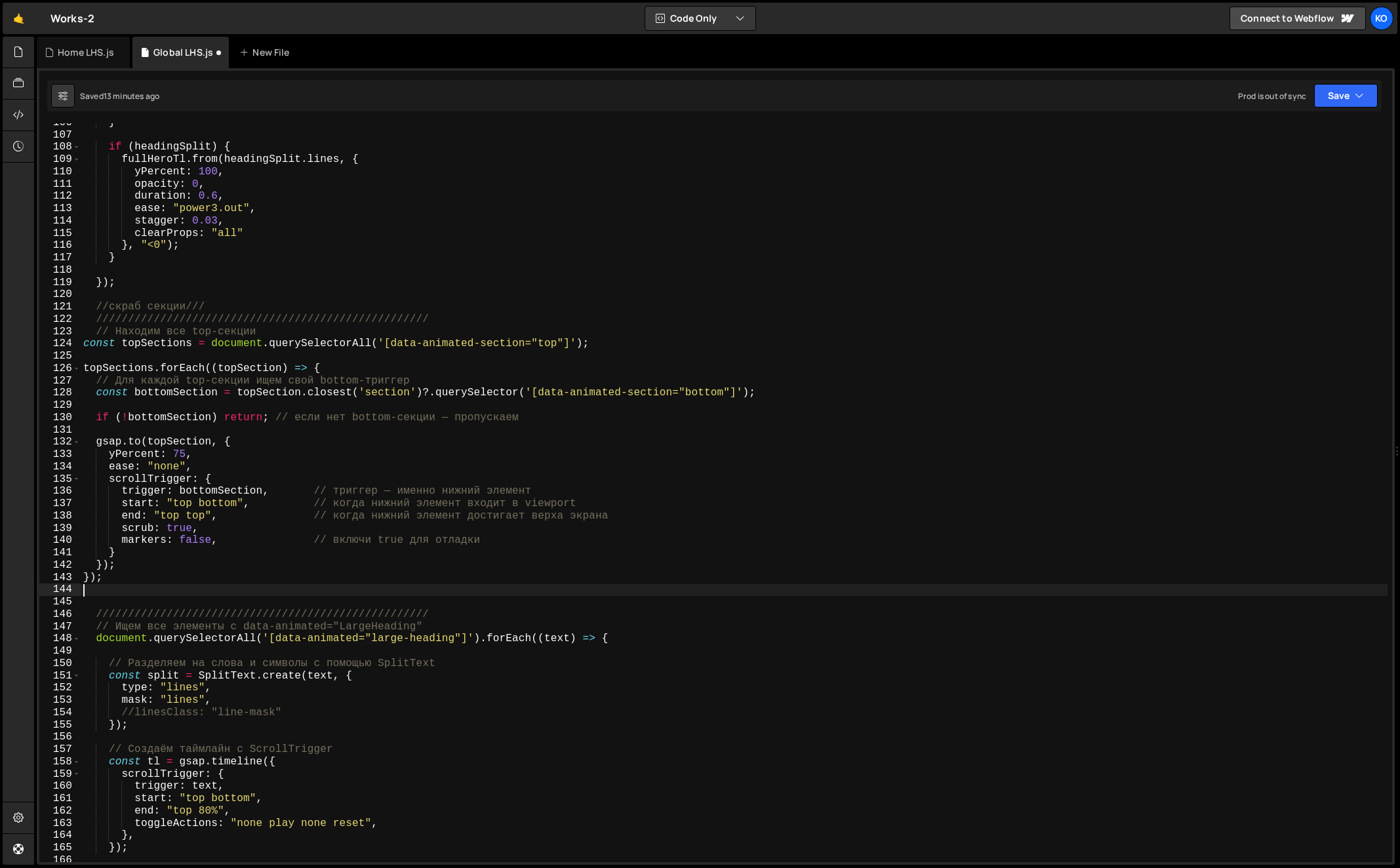
scroll to position [1322, 0]
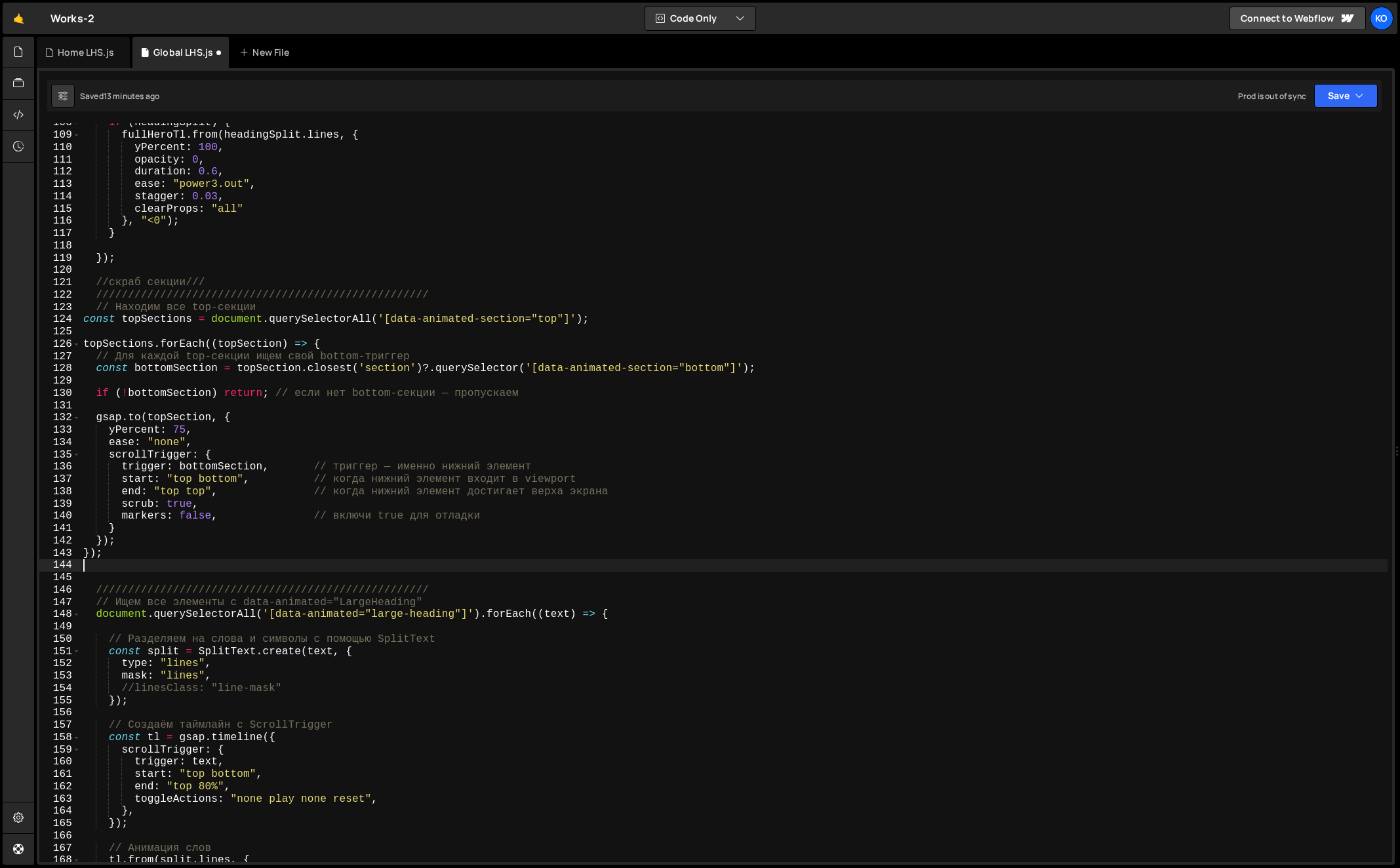
type textarea "});"
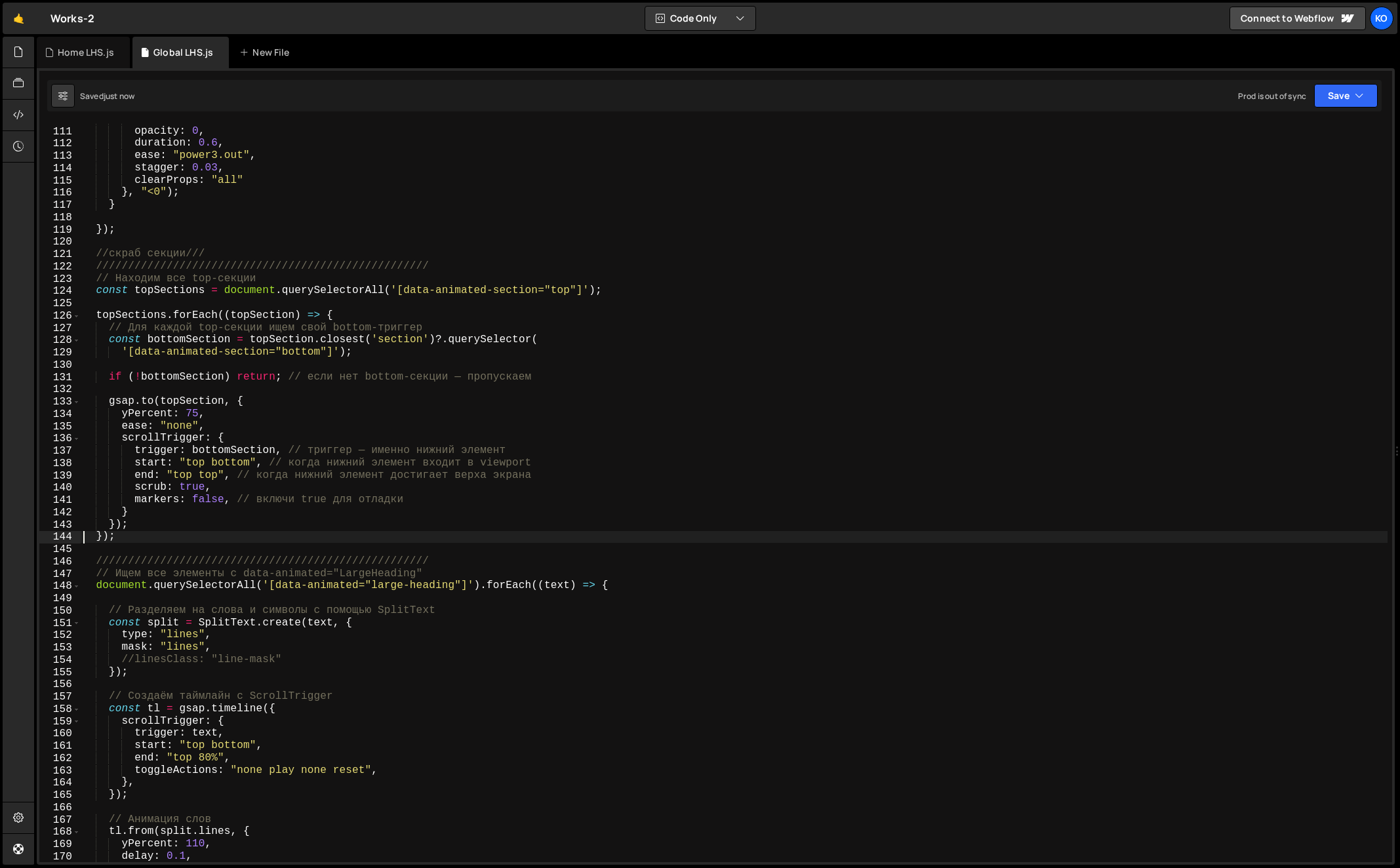
scroll to position [1367, 0]
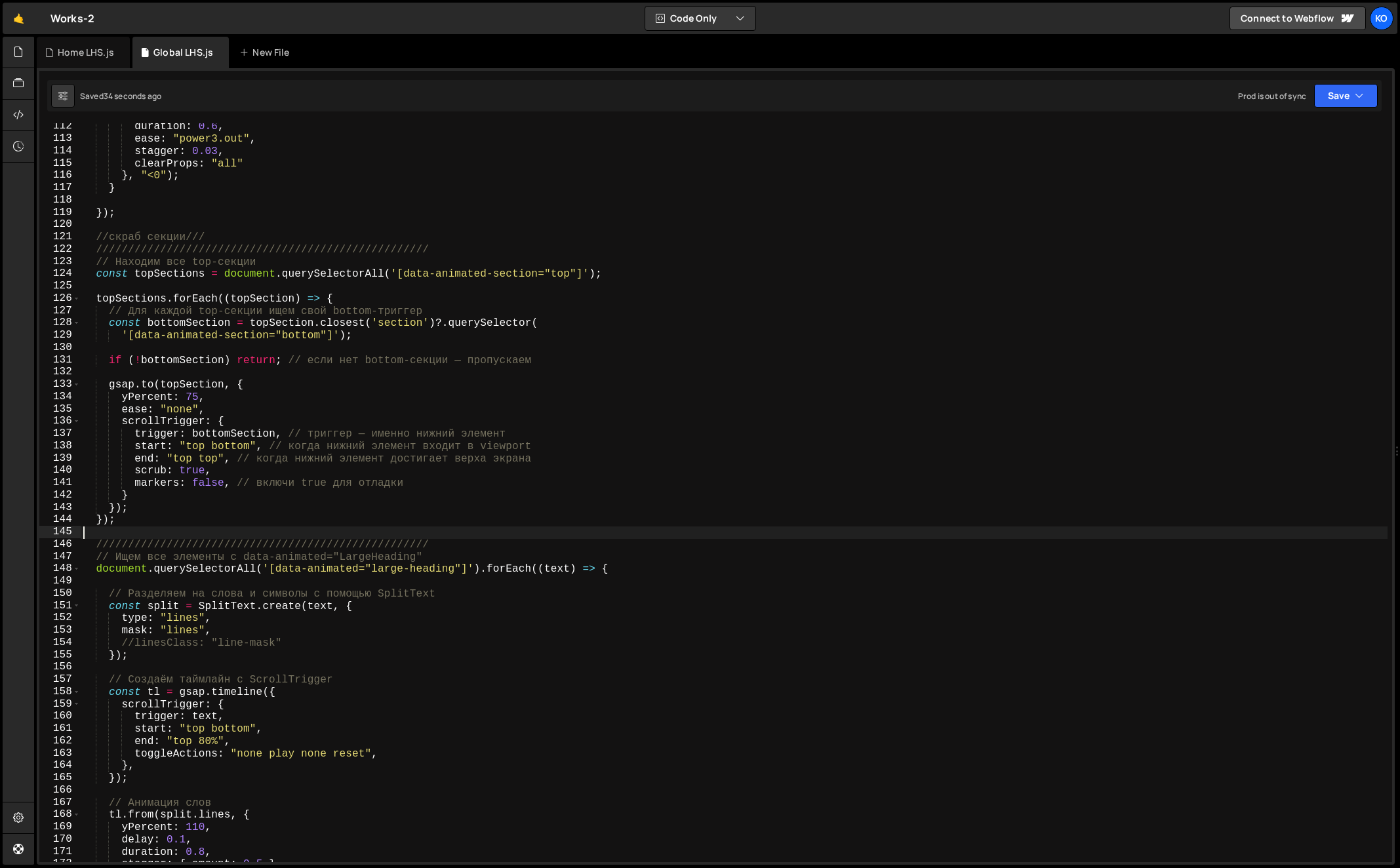
click at [201, 527] on div "duration : 0.6 , ease : "power3.out" , stagger : 0.03 , clearProps : "all" } , …" at bounding box center [734, 503] width 1308 height 764
click at [162, 520] on div "duration : 0.6 , ease : "power3.out" , stagger : 0.03 , clearProps : "all" } , …" at bounding box center [734, 503] width 1308 height 764
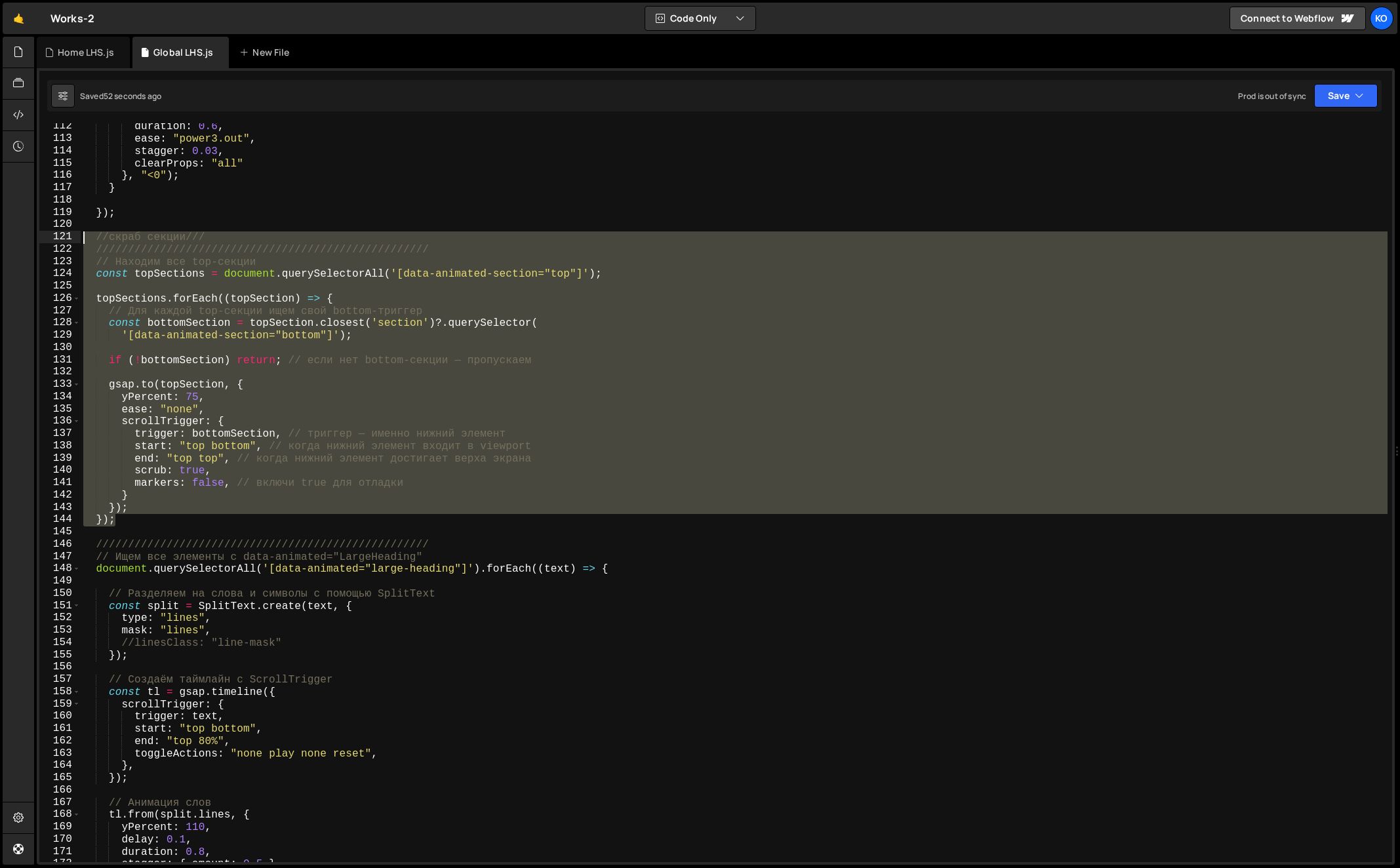
drag, startPoint x: 162, startPoint y: 520, endPoint x: 66, endPoint y: 239, distance: 296.9
click at [66, 239] on div "}); 112 113 114 115 116 117 118 119 120 121 122 123 124 125 126 127 128 129 130…" at bounding box center [715, 493] width 1353 height 739
type textarea "//скраб секции/// ////////////////////////////////////////////////////"
paste textarea
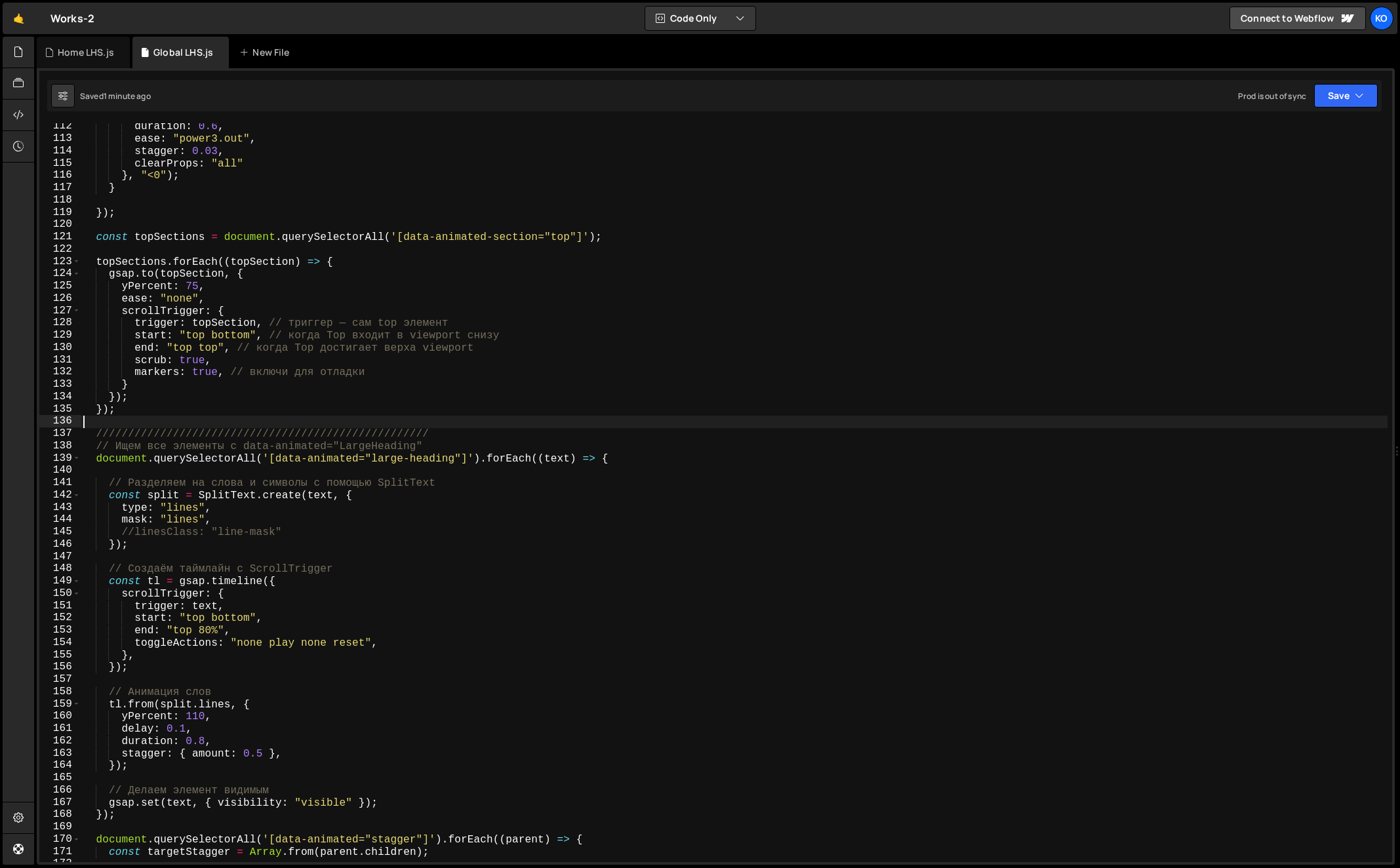
click at [97, 239] on div "duration : 0.6 , ease : "power3.out" , stagger : 0.03 , clearProps : "all" } , …" at bounding box center [734, 503] width 1308 height 764
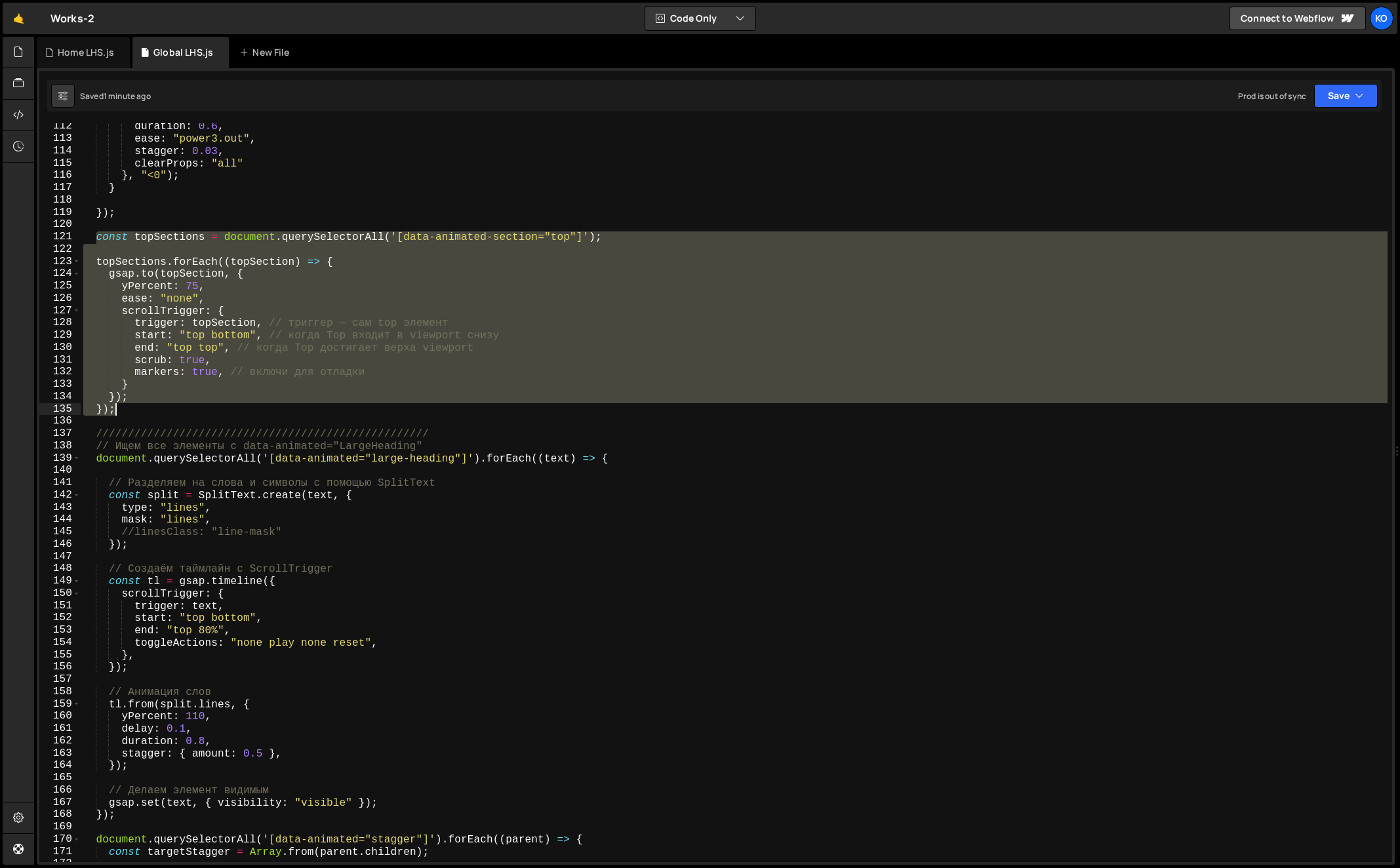
click at [133, 412] on div "duration : 0.6 , ease : "power3.out" , stagger : 0.03 , clearProps : "all" } , …" at bounding box center [734, 503] width 1308 height 764
type textarea "}); });"
paste textarea
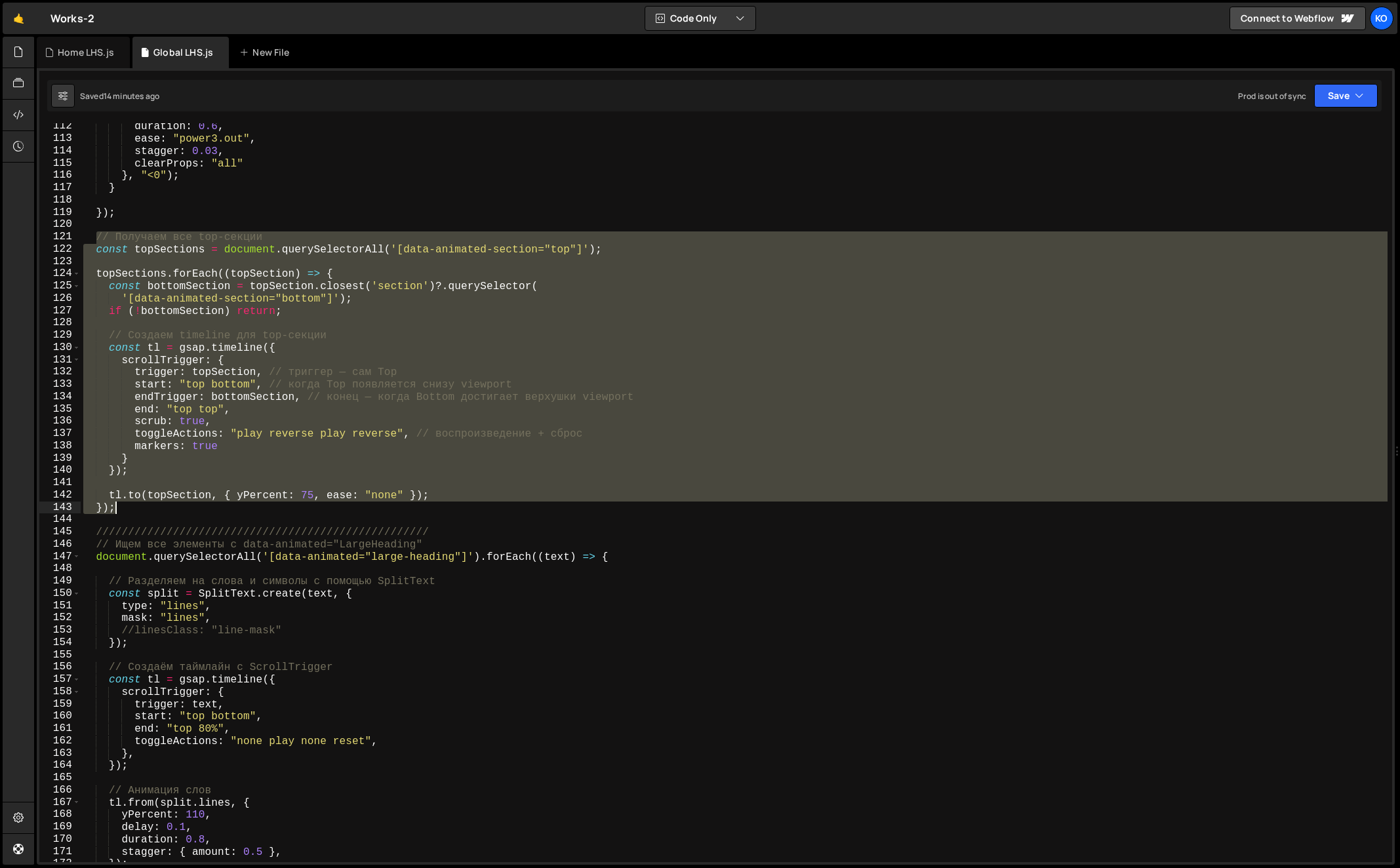
drag, startPoint x: 93, startPoint y: 237, endPoint x: 128, endPoint y: 507, distance: 272.3
click at [128, 507] on div "duration : 0.6 , ease : "power3.out" , stagger : 0.03 , clearProps : "all" } , …" at bounding box center [734, 503] width 1308 height 764
paste textarea
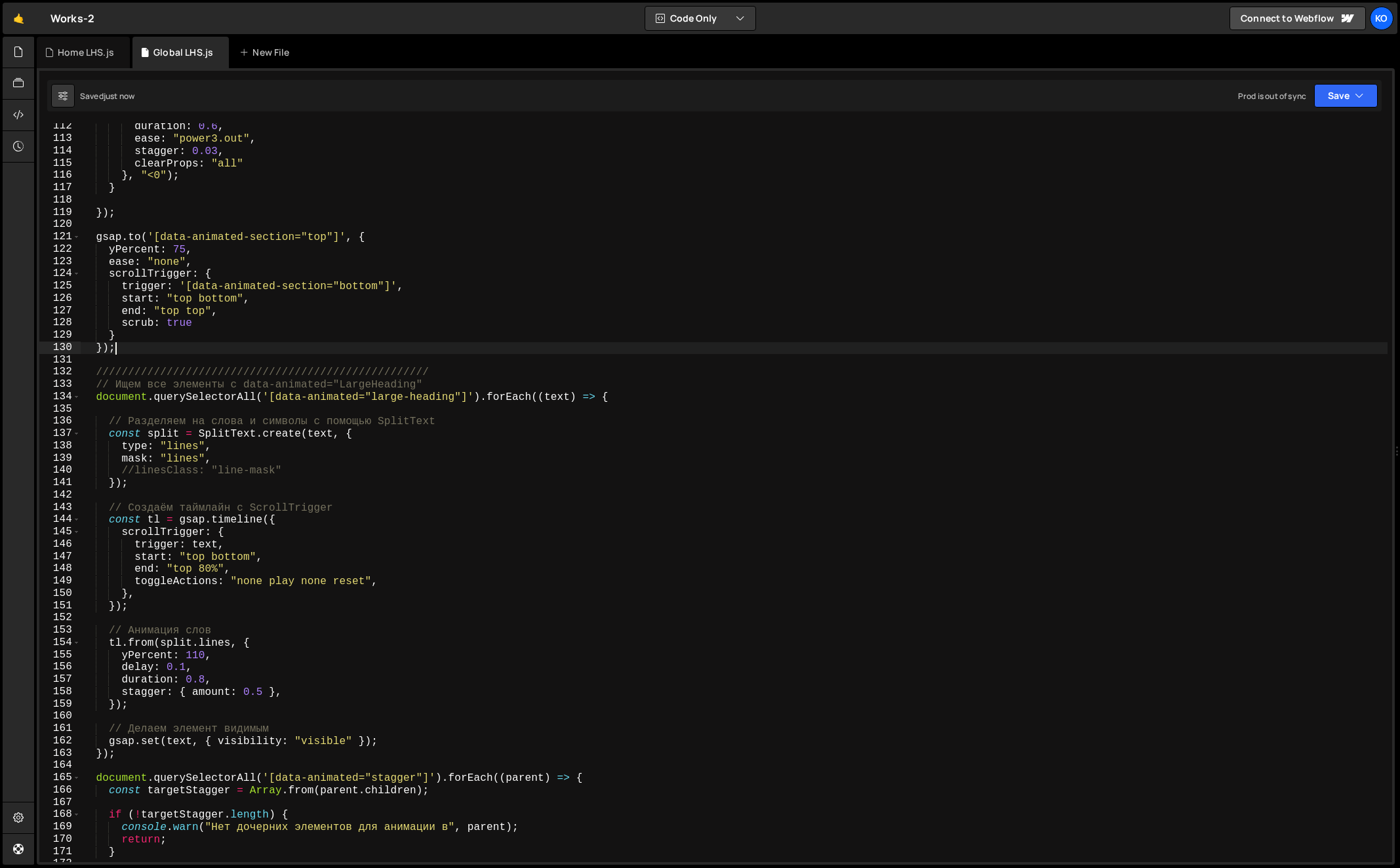
click at [131, 350] on div "duration : 0.6 , ease : "power3.out" , stagger : 0.03 , clearProps : "all" } , …" at bounding box center [734, 503] width 1308 height 764
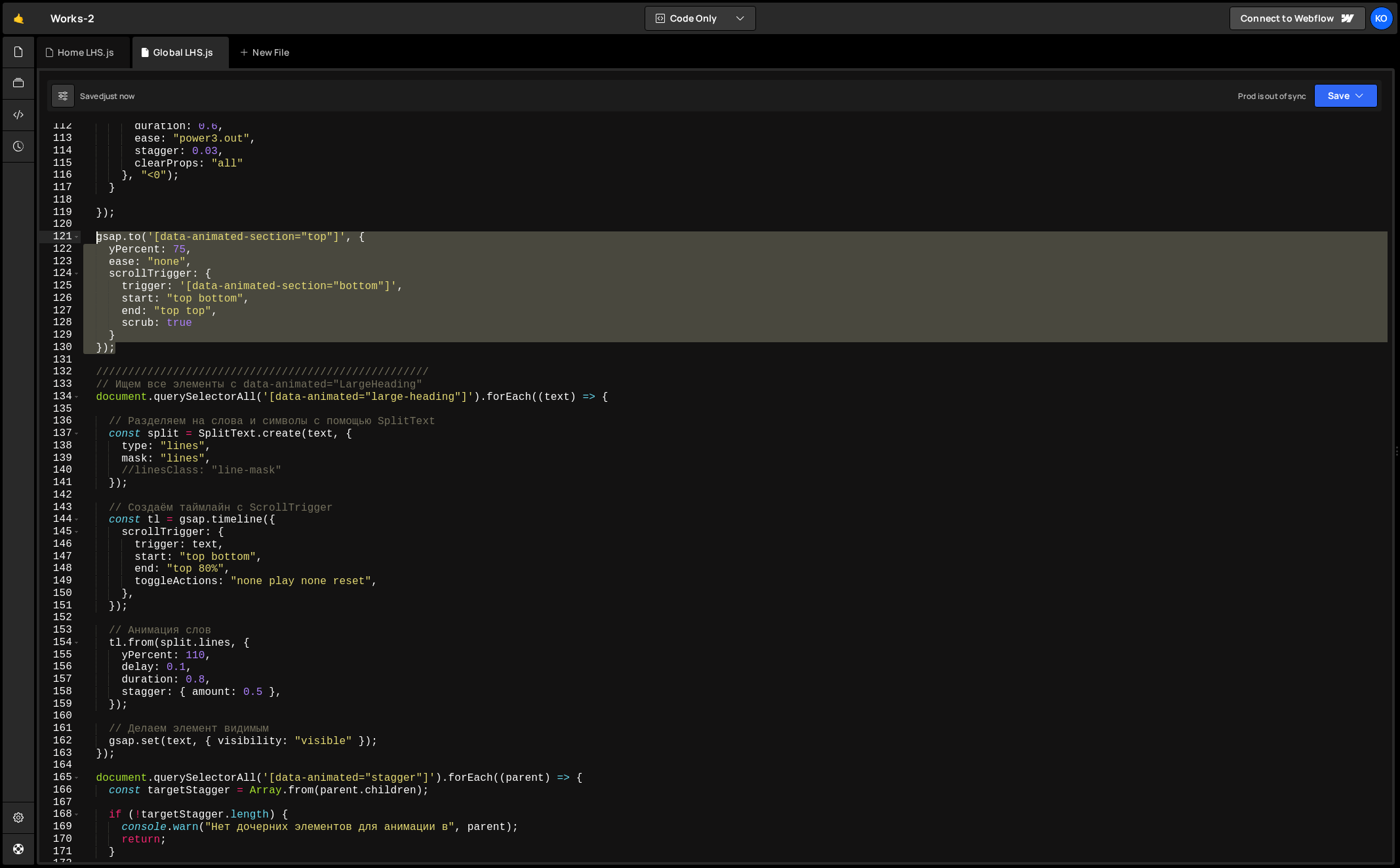
drag, startPoint x: 131, startPoint y: 350, endPoint x: 95, endPoint y: 236, distance: 119.5
click at [95, 236] on div "duration : 0.6 , ease : "power3.out" , stagger : 0.03 , clearProps : "all" } , …" at bounding box center [734, 503] width 1308 height 764
paste textarea "});"
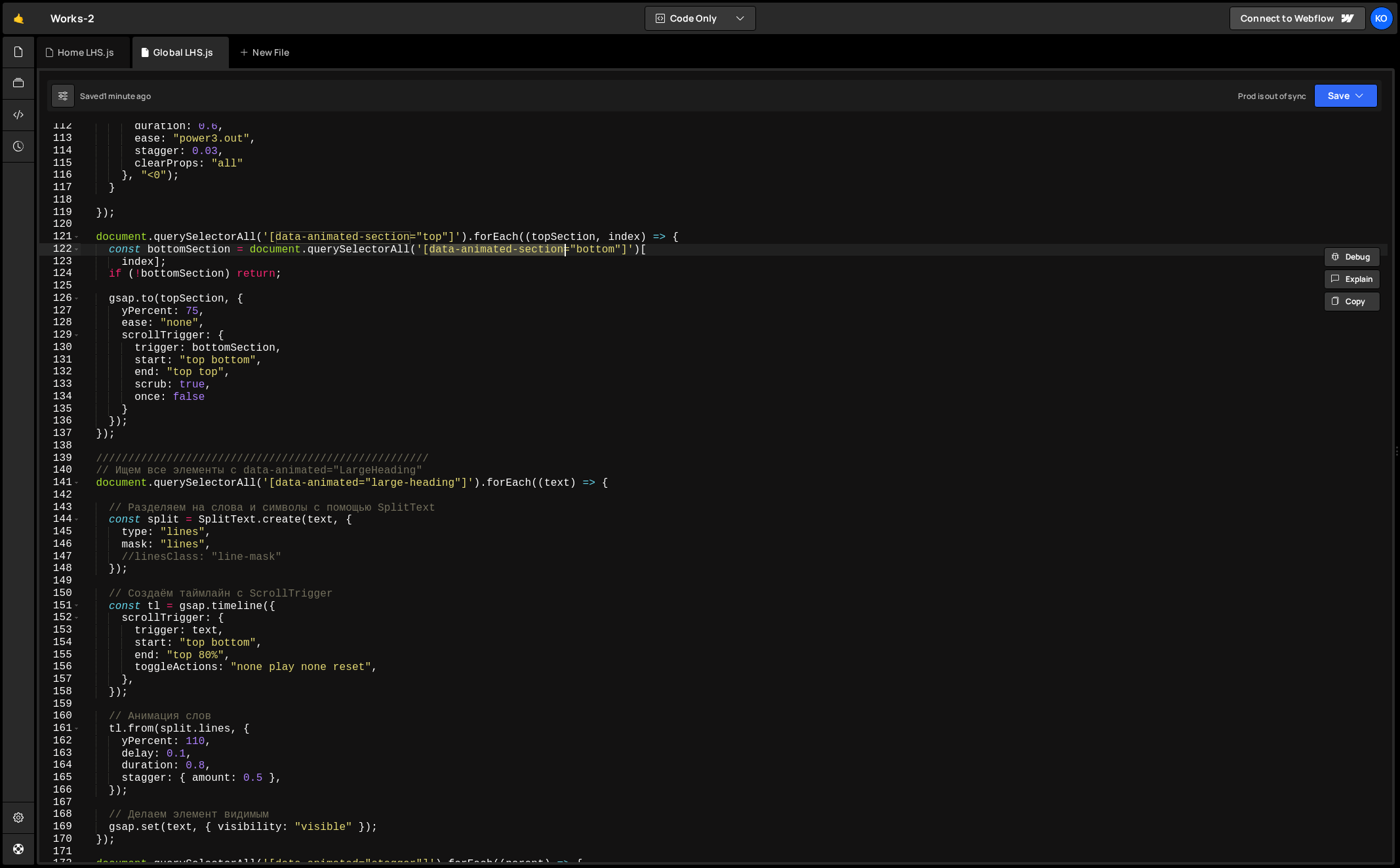
drag, startPoint x: 430, startPoint y: 251, endPoint x: 562, endPoint y: 254, distance: 132.0
click at [562, 254] on div "duration : 0.6 , ease : "power3.out" , stagger : 0.03 , clearProps : "all" } , …" at bounding box center [734, 503] width 1308 height 764
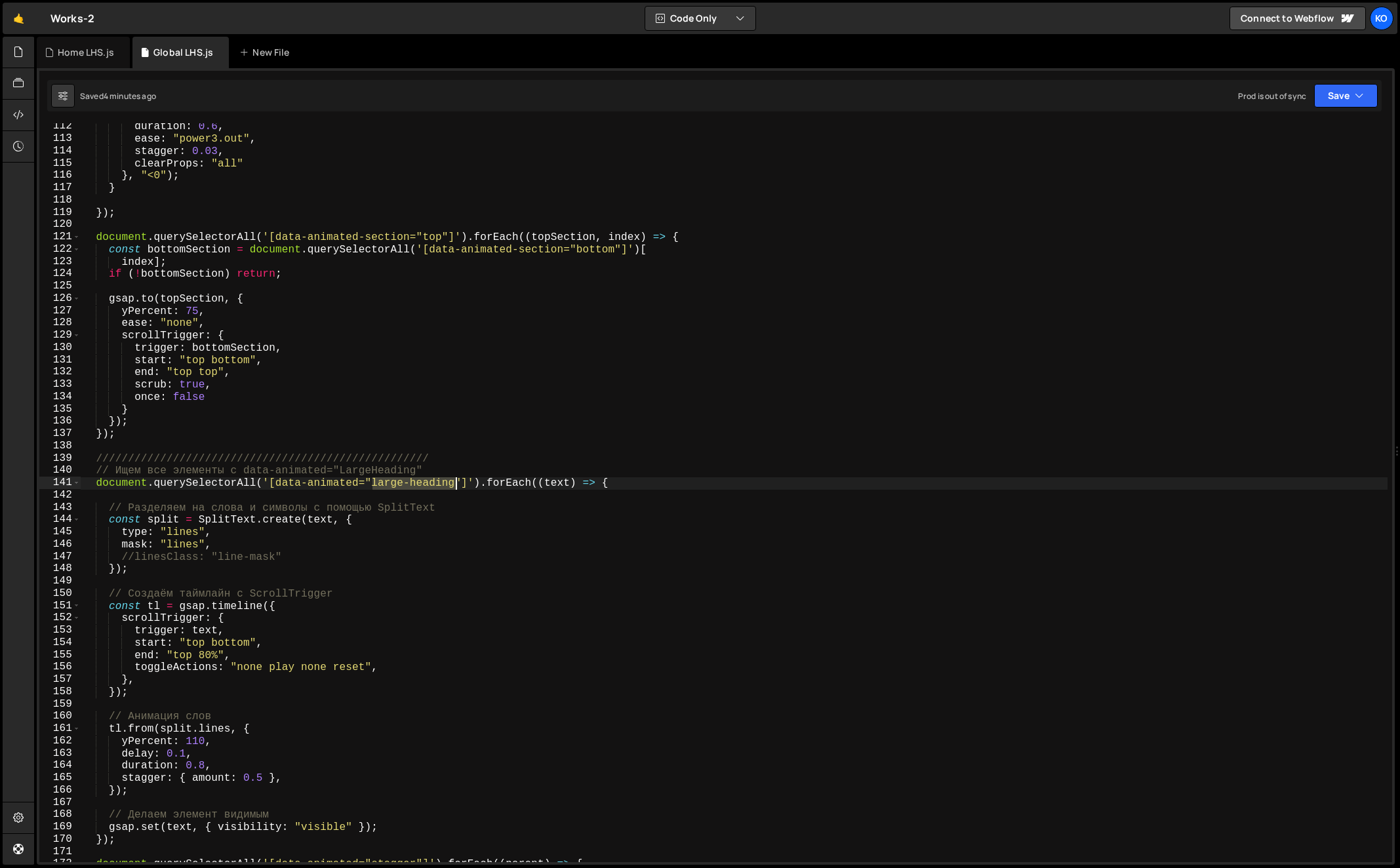
type textarea "document.querySelectorAll('[data-animated="large-heading"]').forEach((text) => {"
drag, startPoint x: 372, startPoint y: 485, endPoint x: 456, endPoint y: 479, distance: 84.2
click at [456, 479] on div "duration : 0.6 , ease : "power3.out" , stagger : 0.03 , clearProps : "all" } , …" at bounding box center [734, 503] width 1308 height 764
